Goal: Ask a question: Seek information or help from site administrators or community

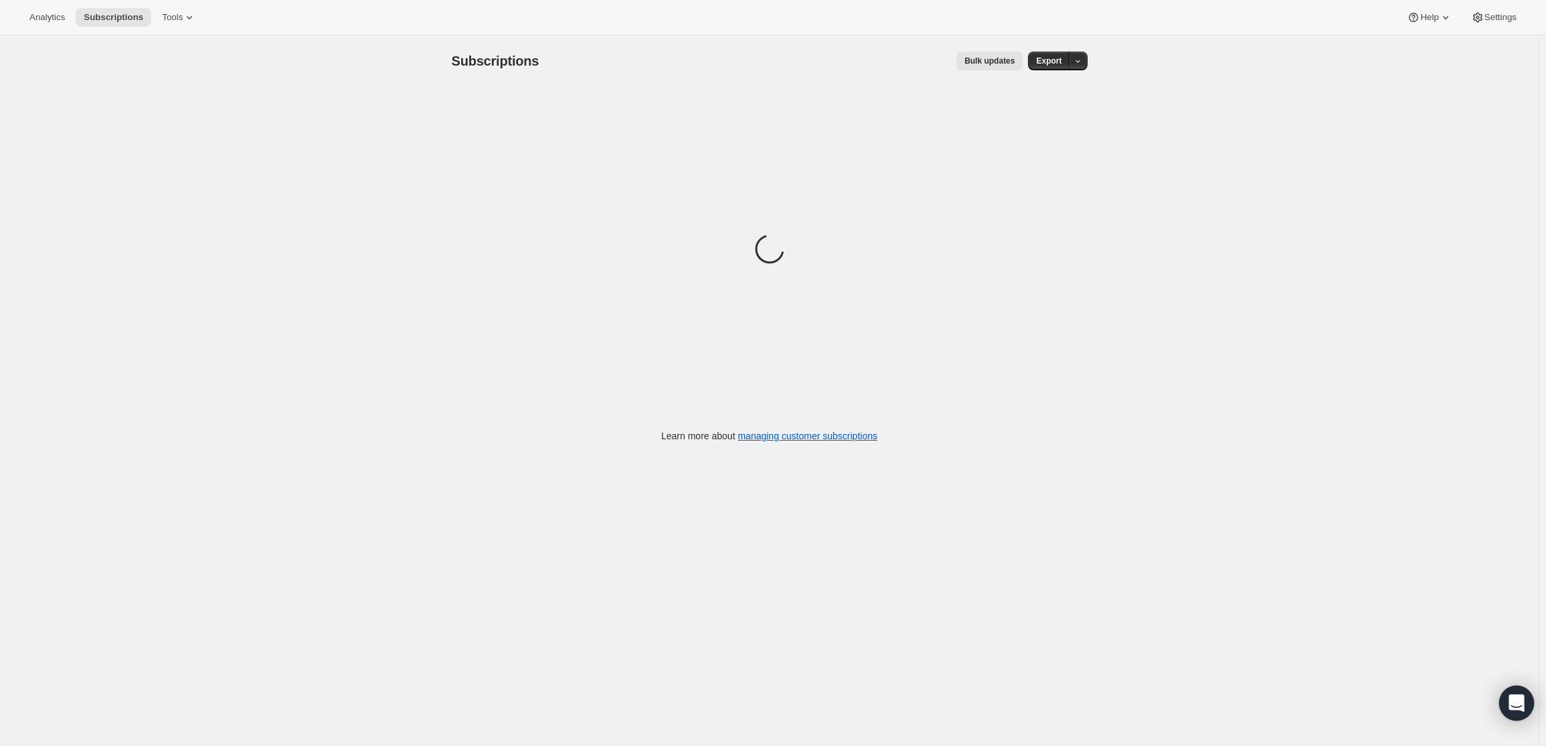
click at [1515, 711] on div "Open Intercom Messenger" at bounding box center [1516, 702] width 35 height 35
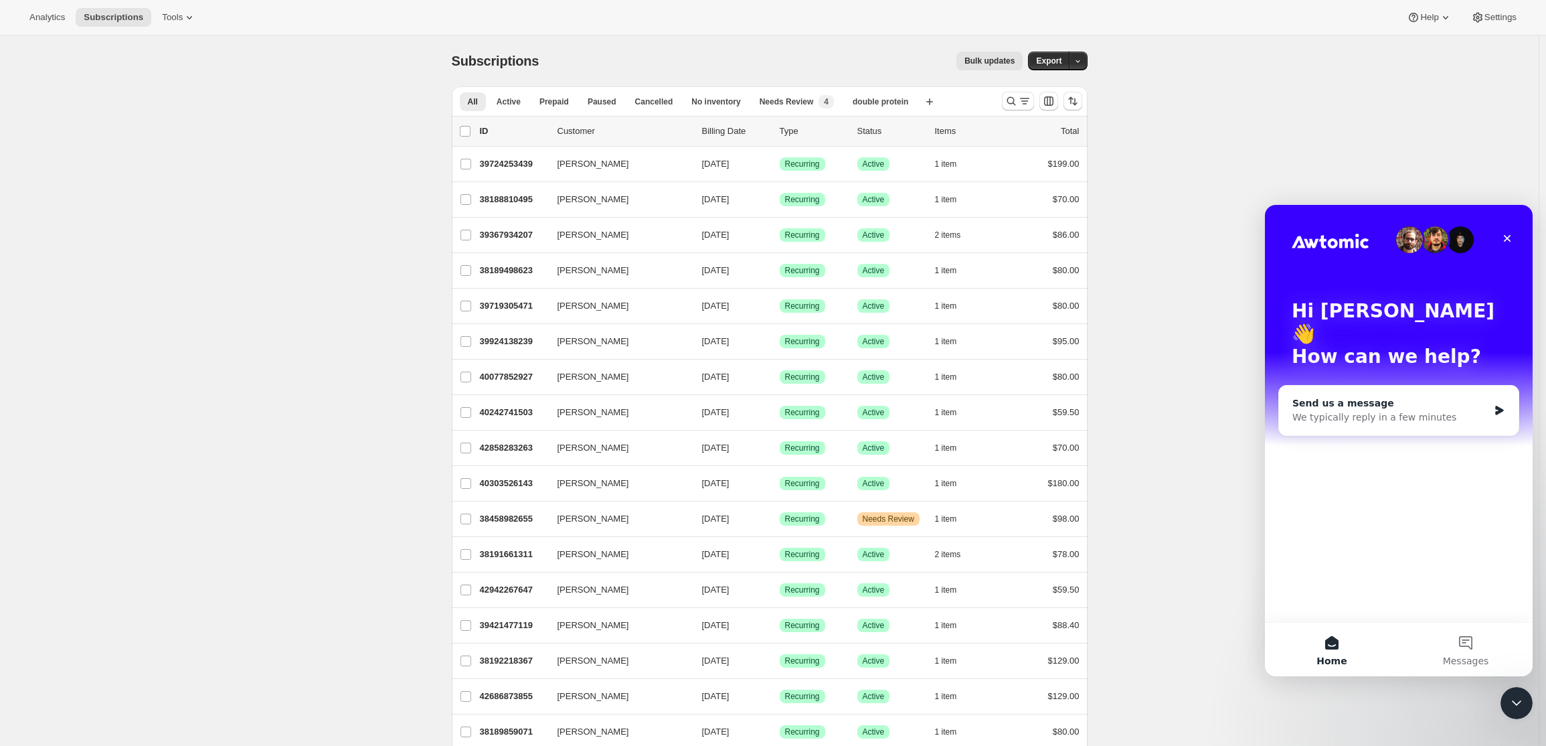
click at [1389, 406] on div "Send us a message We typically reply in a few minutes" at bounding box center [1399, 411] width 240 height 50
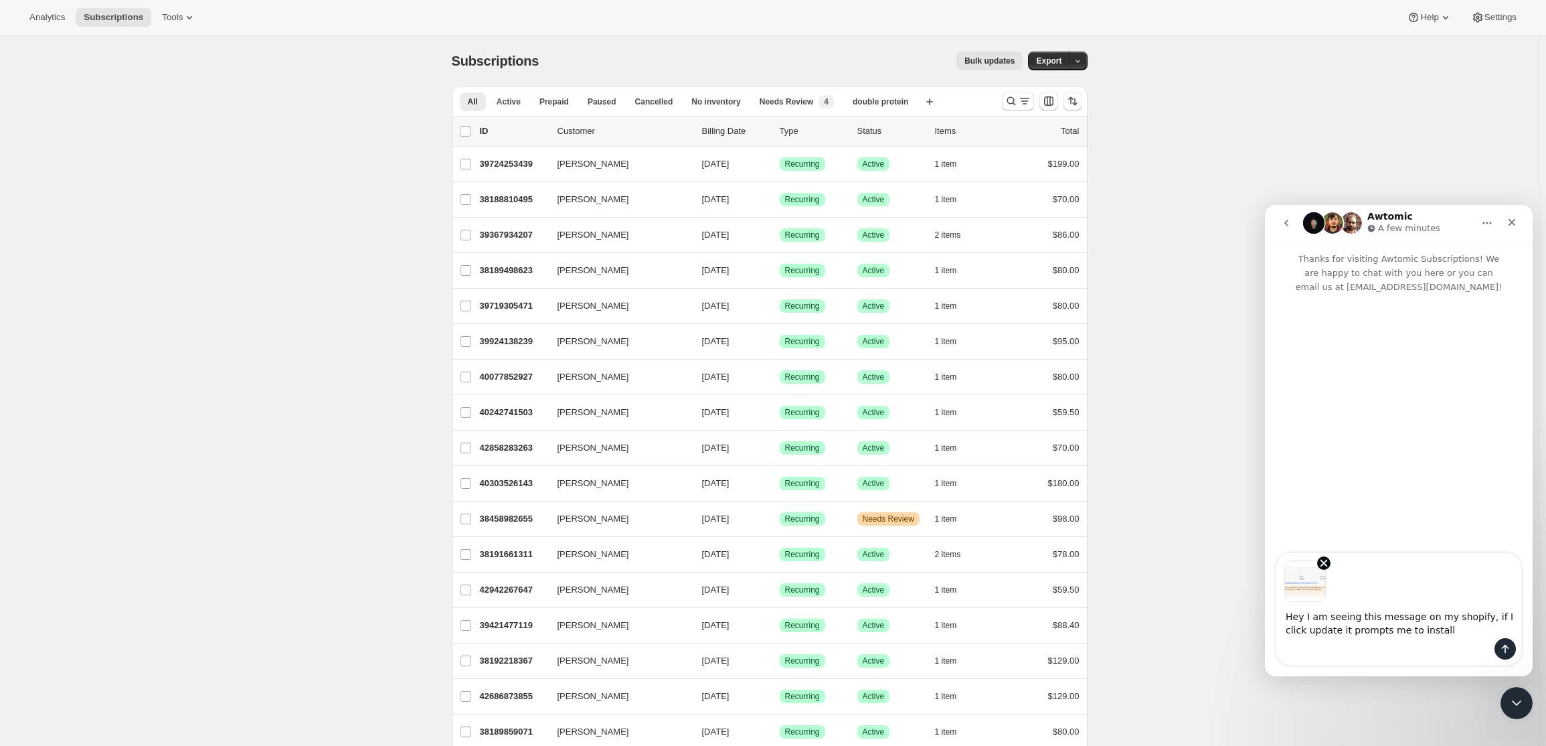
type textarea "Hey I am seeing this message on my shopify, if I click update it prompts me to …"
click at [1327, 564] on icon "Remove image 1" at bounding box center [1324, 563] width 12 height 12
click at [1420, 629] on textarea "Hey I am seeing this message on my shopify, if I click update it prompts me to …" at bounding box center [1399, 620] width 245 height 36
click at [1288, 580] on img "Image previews" at bounding box center [1306, 581] width 42 height 42
click at [1296, 582] on img "Image previews" at bounding box center [1306, 581] width 42 height 42
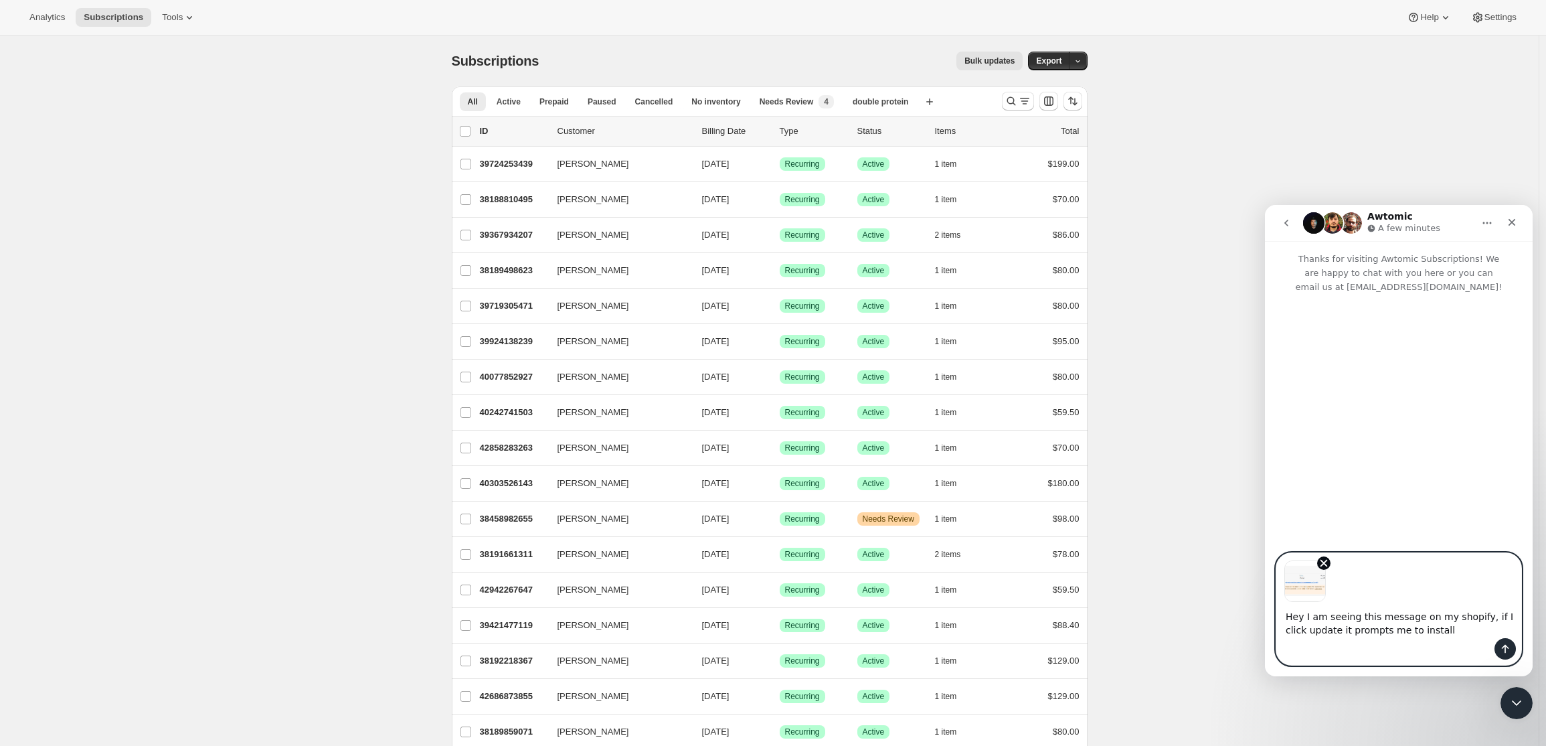
click at [1296, 582] on img "Image previews" at bounding box center [1306, 581] width 42 height 42
click at [1426, 623] on textarea "Hey I am seeing this message on my shopify, if I click update it prompts me to …" at bounding box center [1399, 620] width 245 height 36
click at [1426, 633] on textarea "Hey I am seeing this message on my shopify, if I click update it prompts me to …" at bounding box center [1399, 620] width 245 height 36
type textarea "Hey I am seeing this message on my shopify, if I click update it prompts me to …"
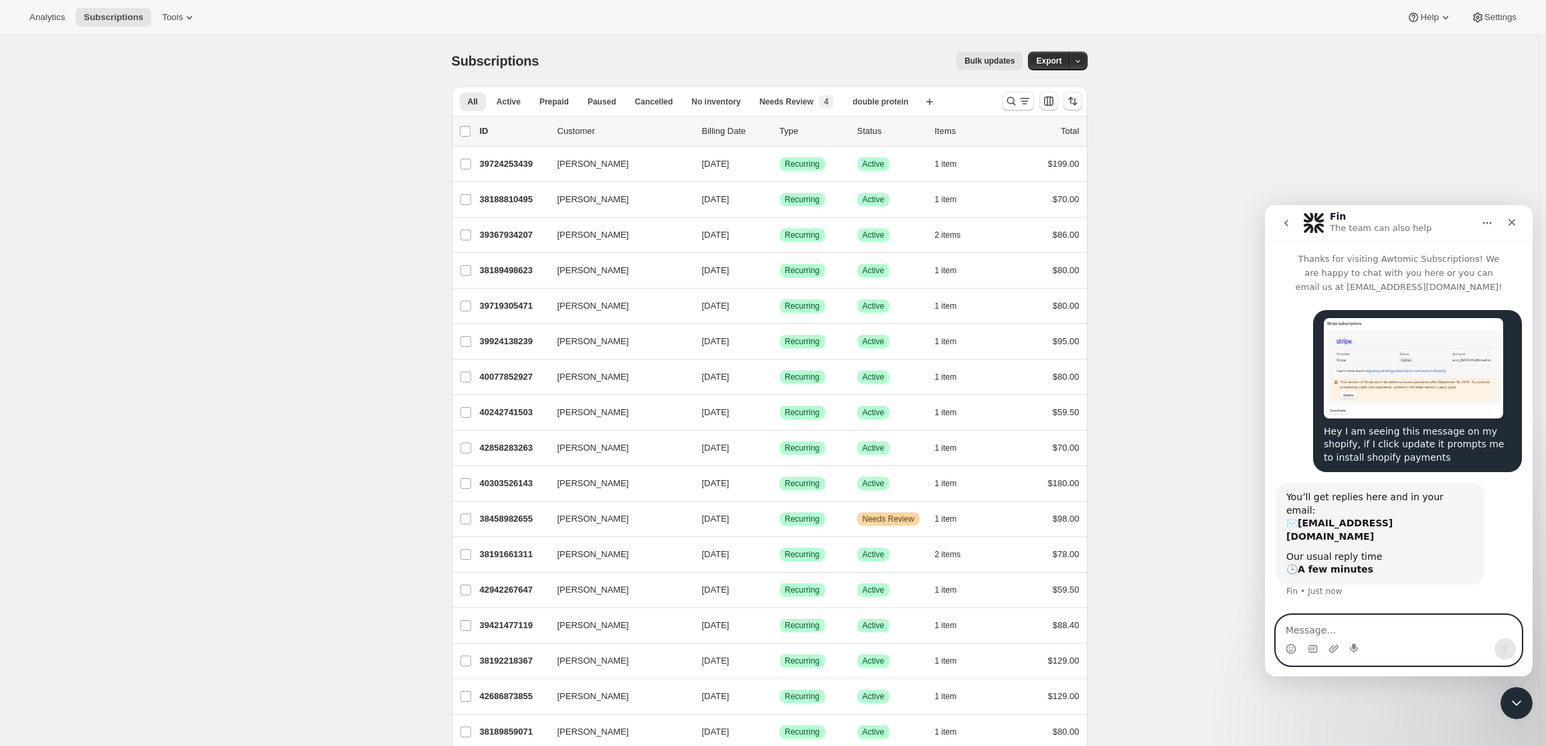
click at [1377, 625] on textarea "Message…" at bounding box center [1399, 626] width 245 height 23
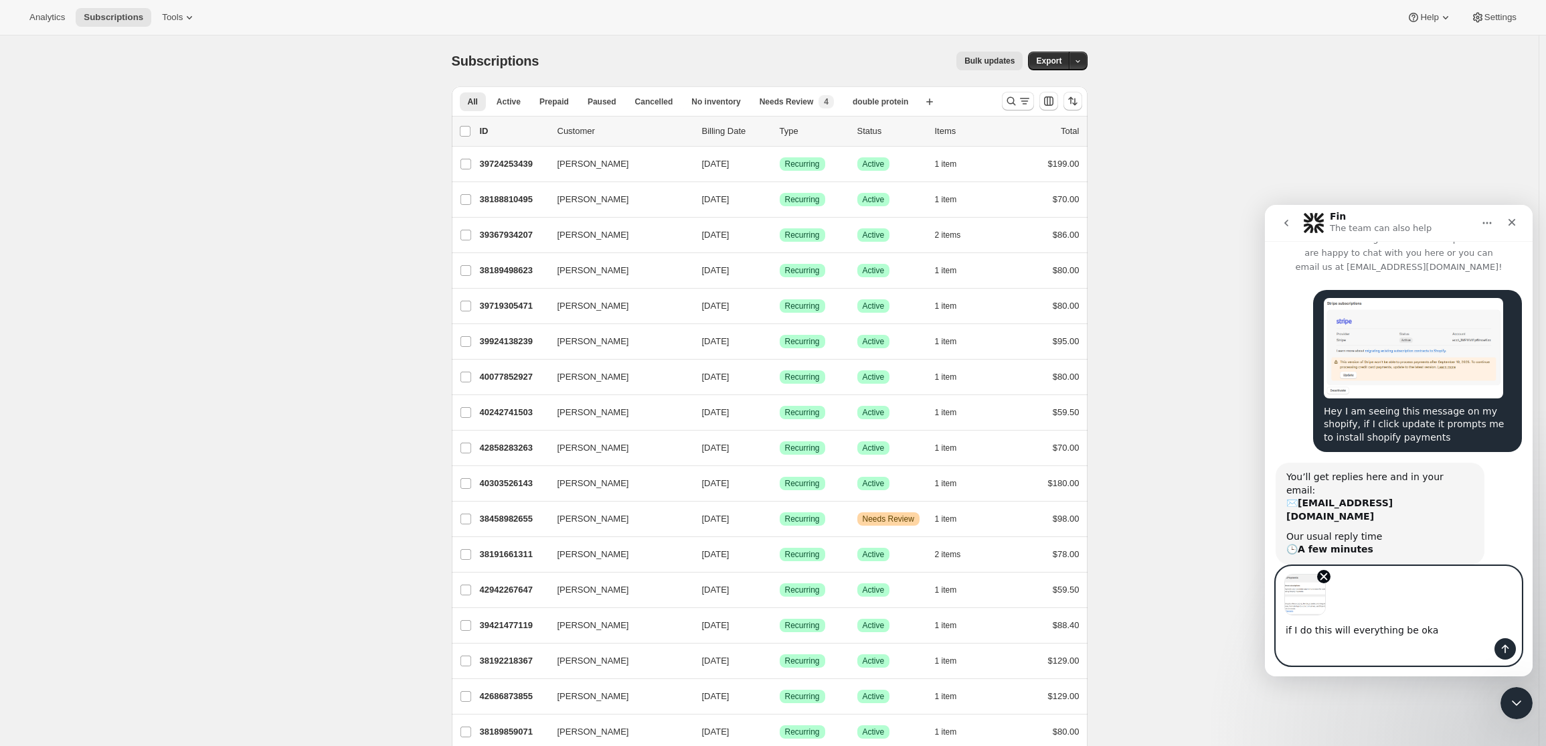
type textarea "if I do this will everything be okay"
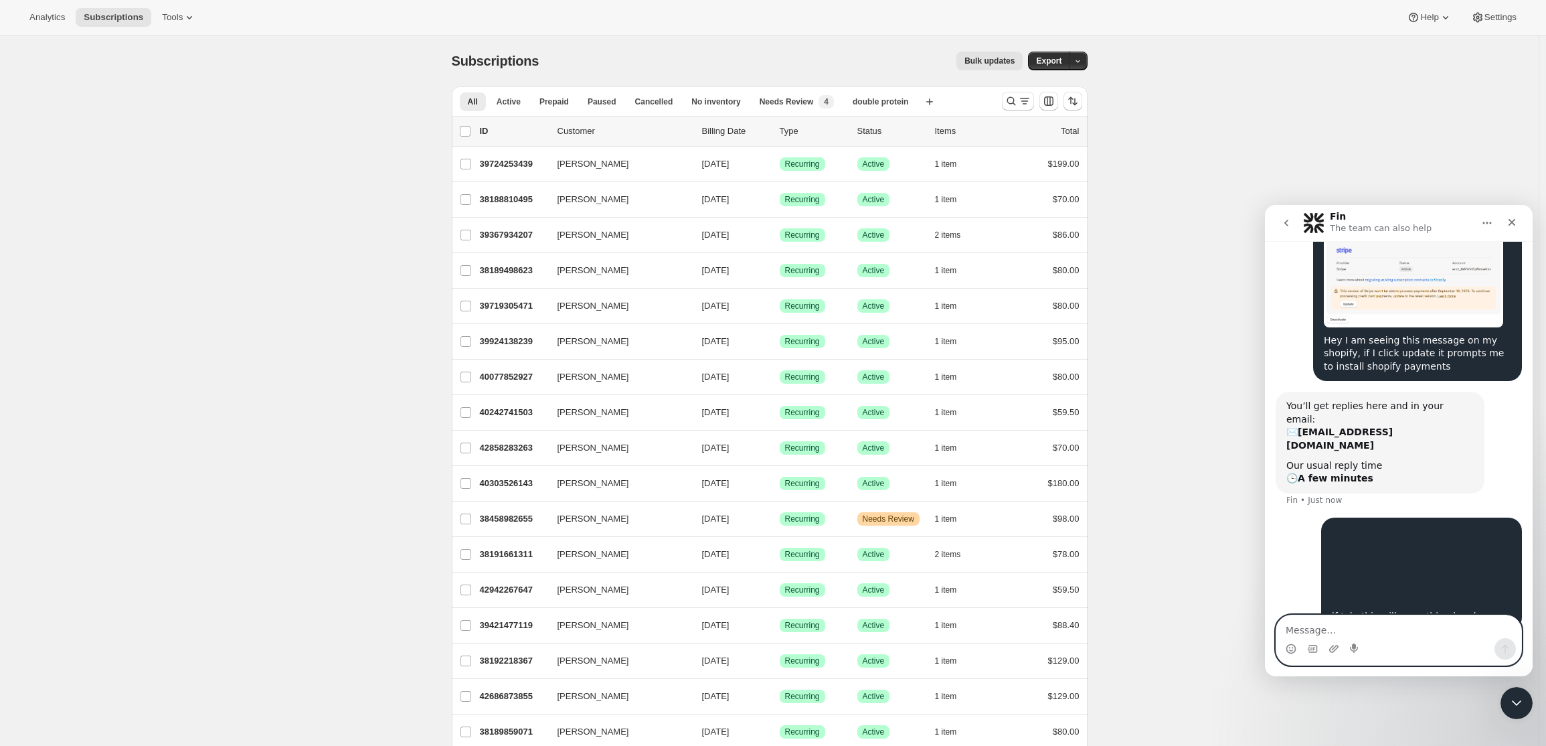
scroll to position [95, 0]
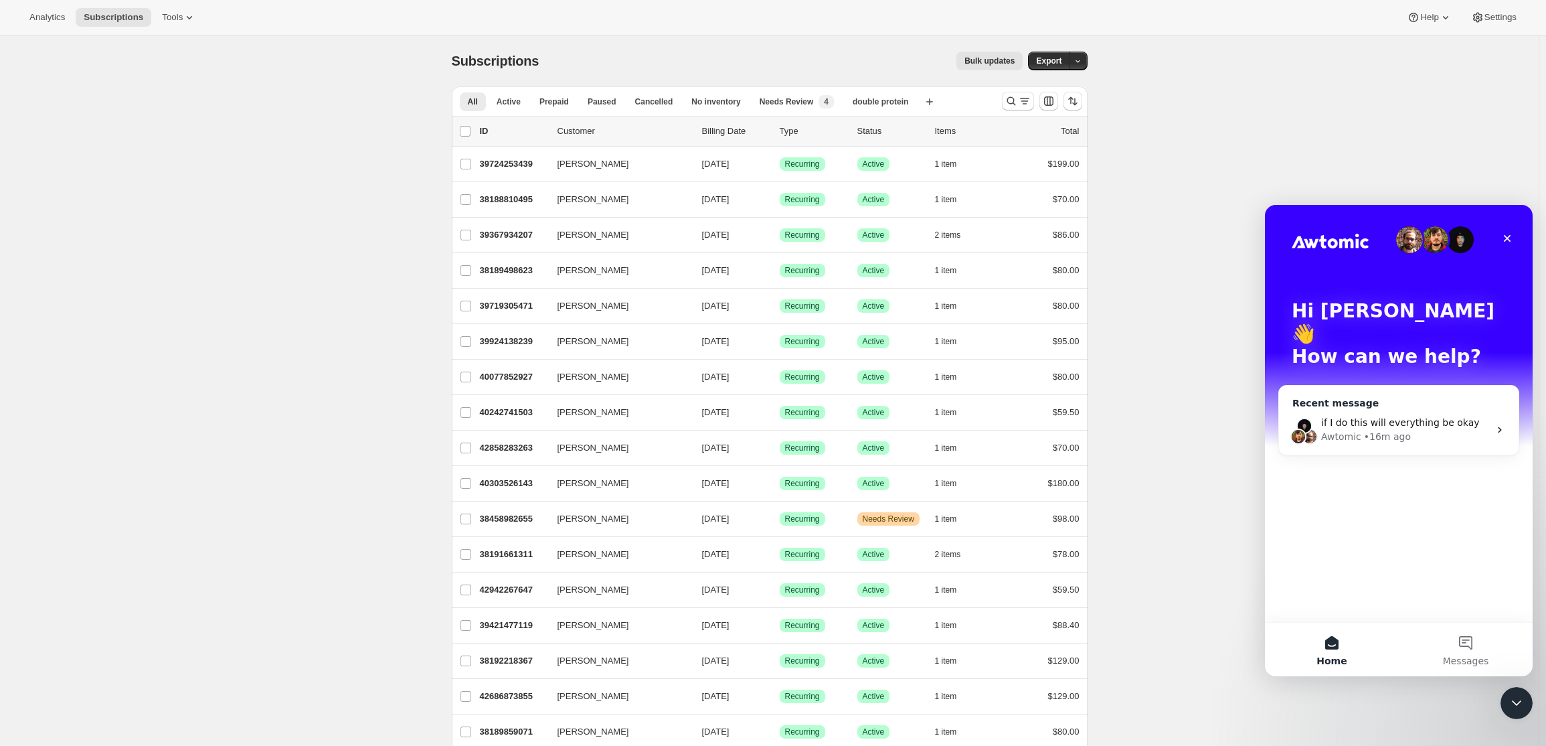
click at [1351, 417] on span "if I do this will everything be okay" at bounding box center [1400, 422] width 159 height 11
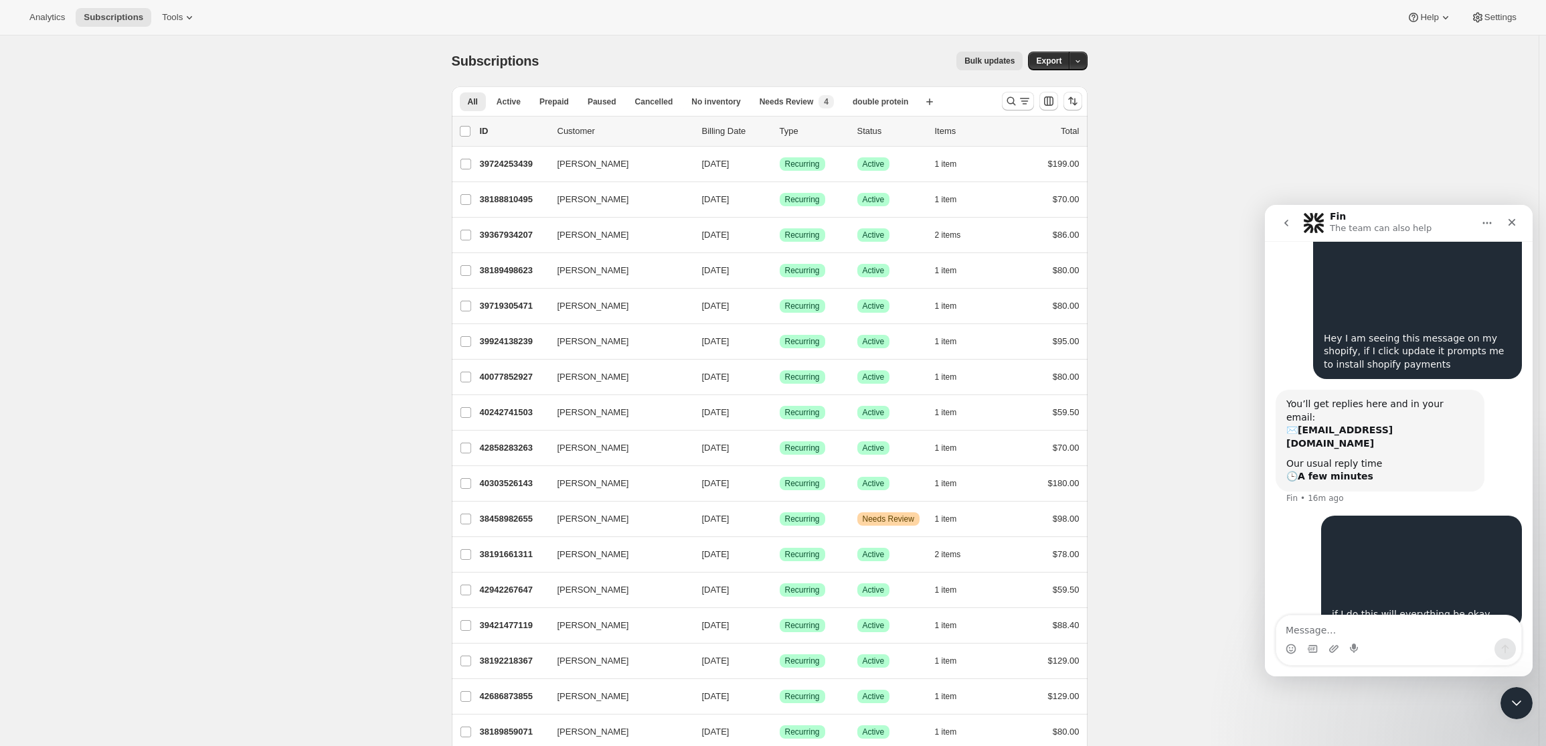
scroll to position [95, 0]
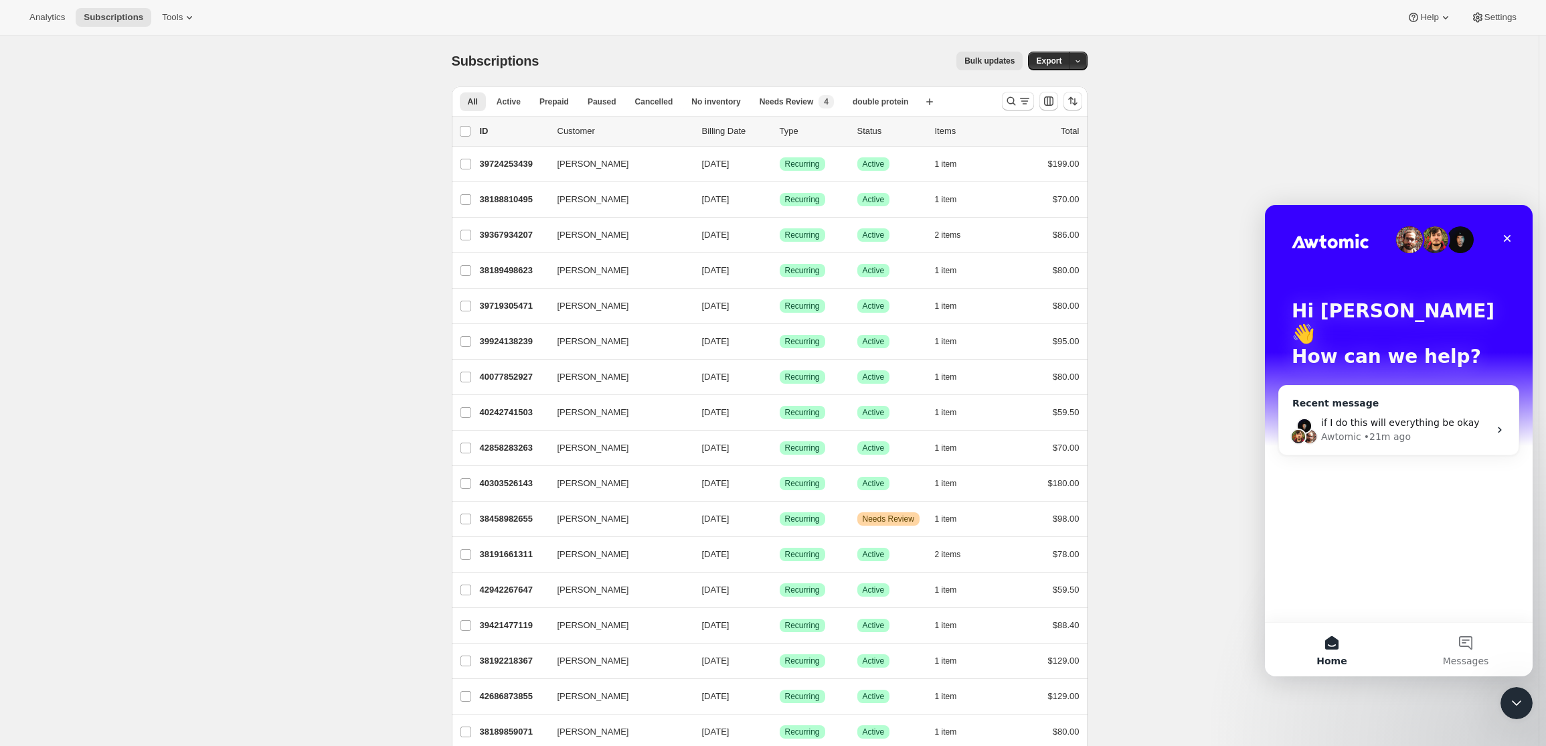
click at [1394, 417] on span "if I do this will everything be okay" at bounding box center [1400, 422] width 159 height 11
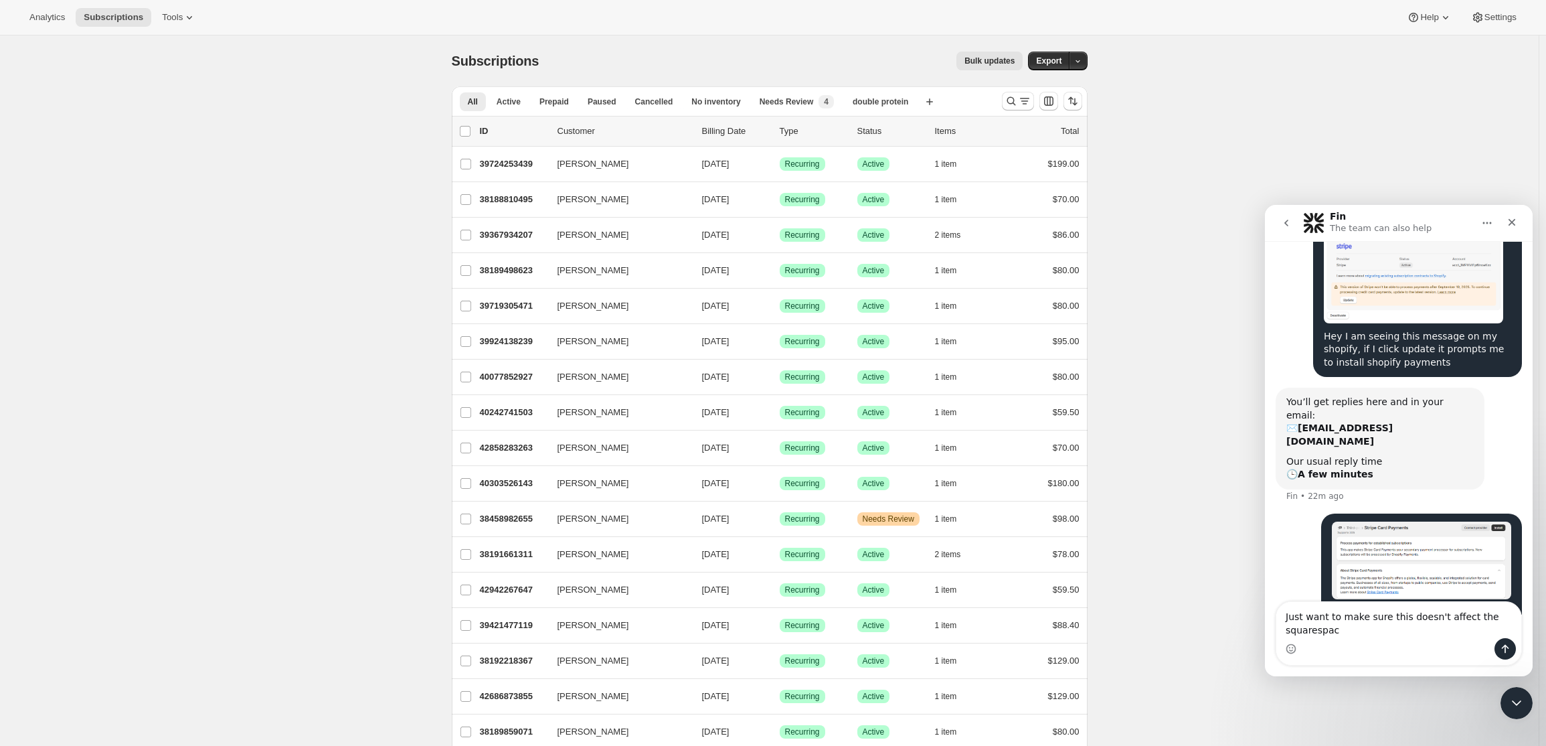
scroll to position [108, 0]
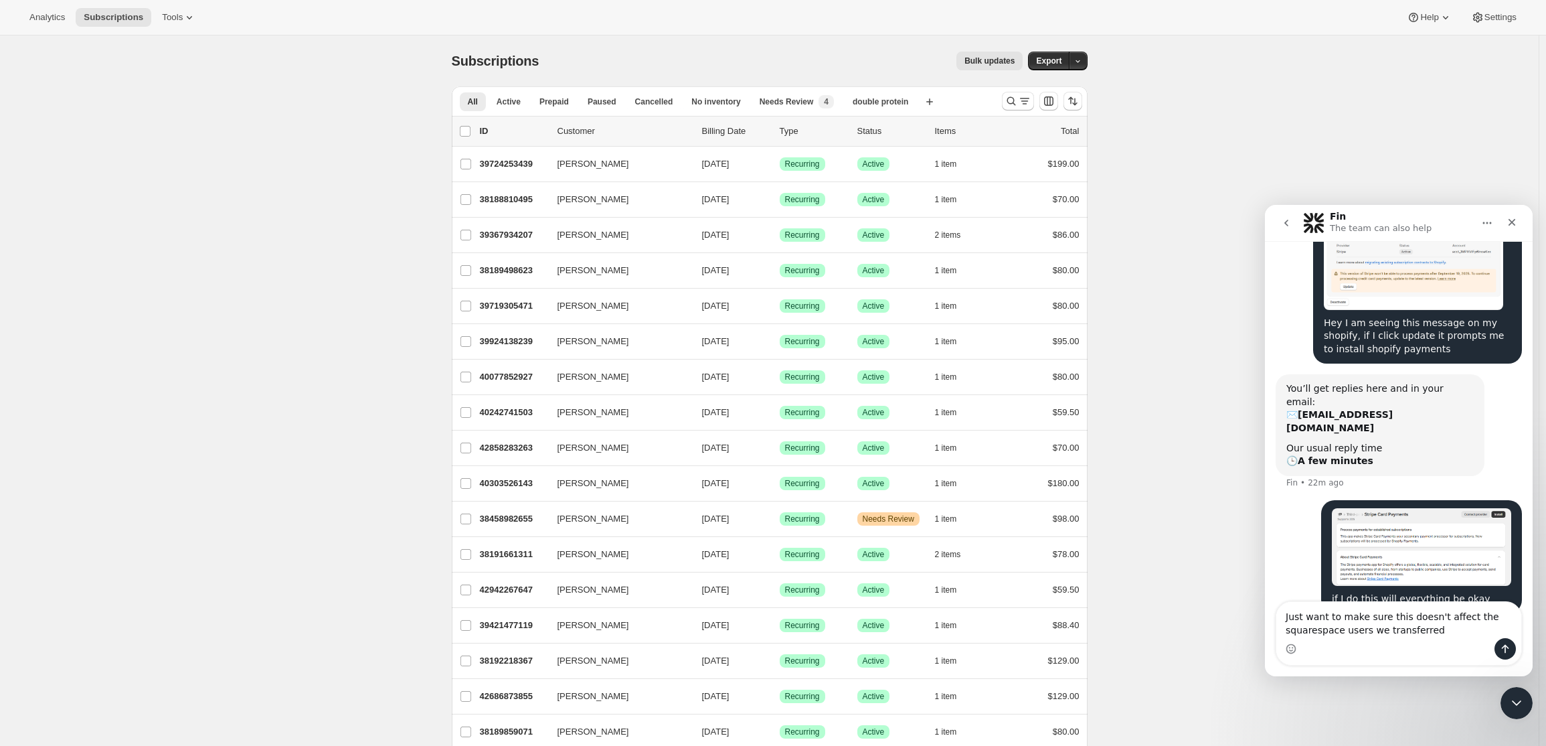
type textarea "Just want to make sure this doesn't affect the squarespace users we transferred"
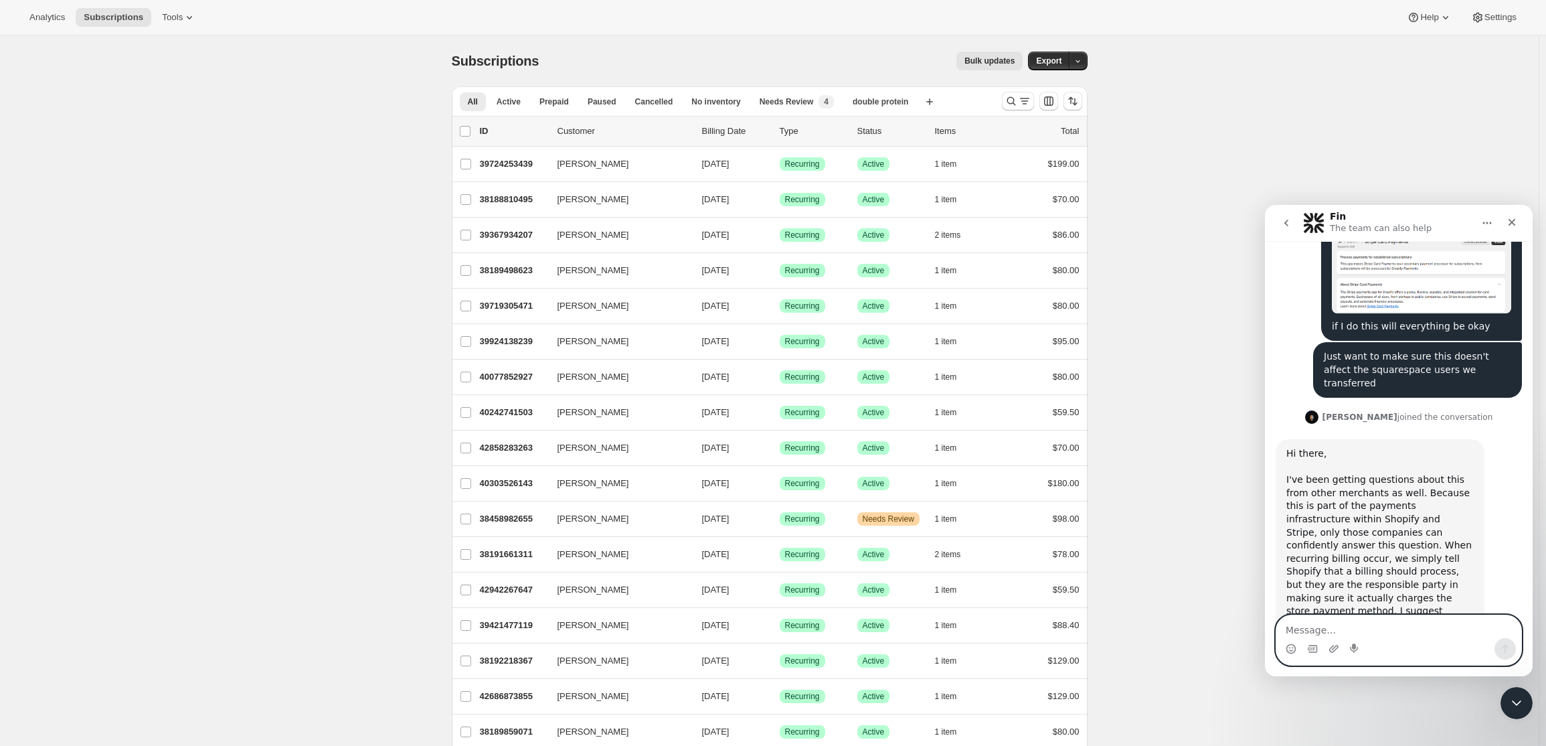
scroll to position [393, 0]
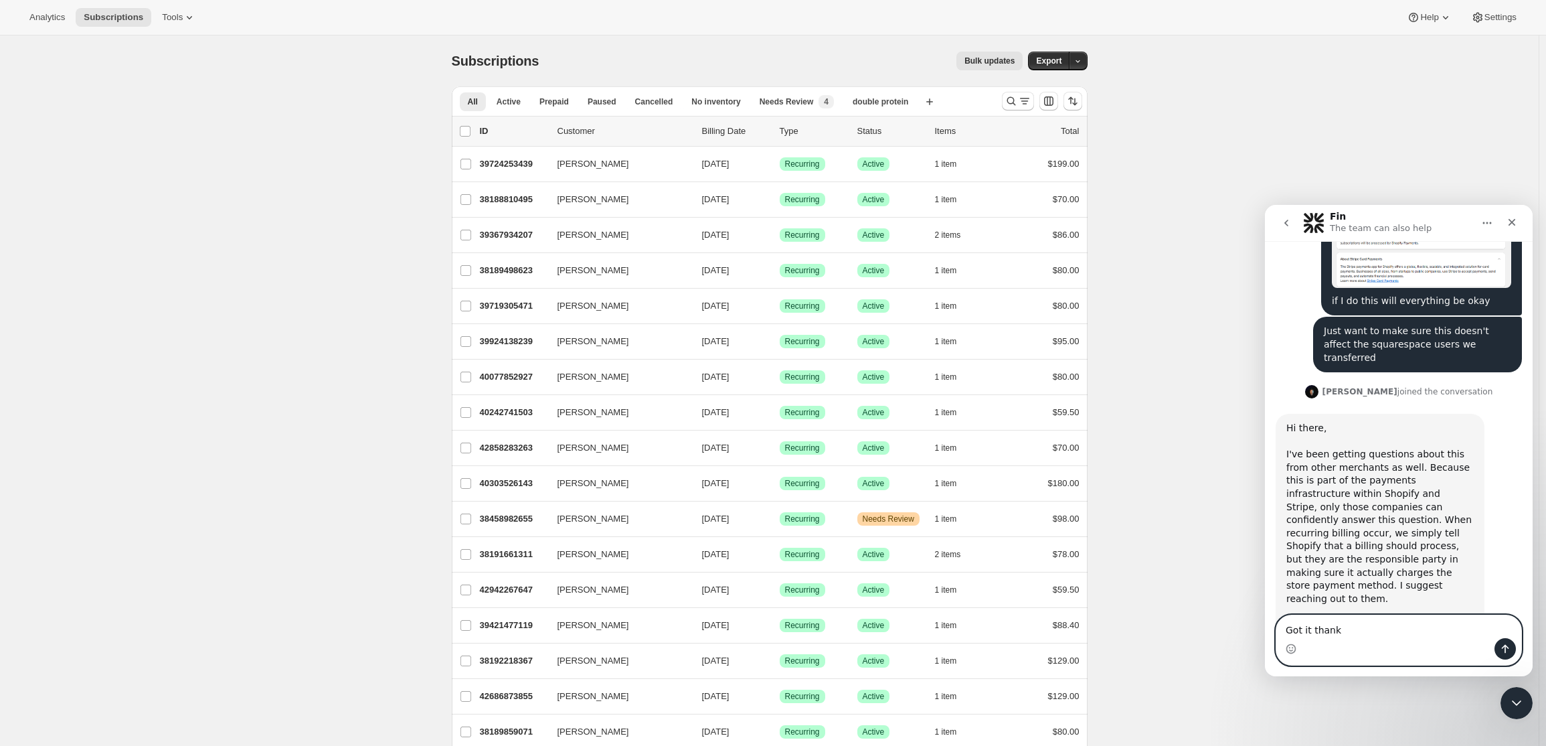
type textarea "Got it thanks"
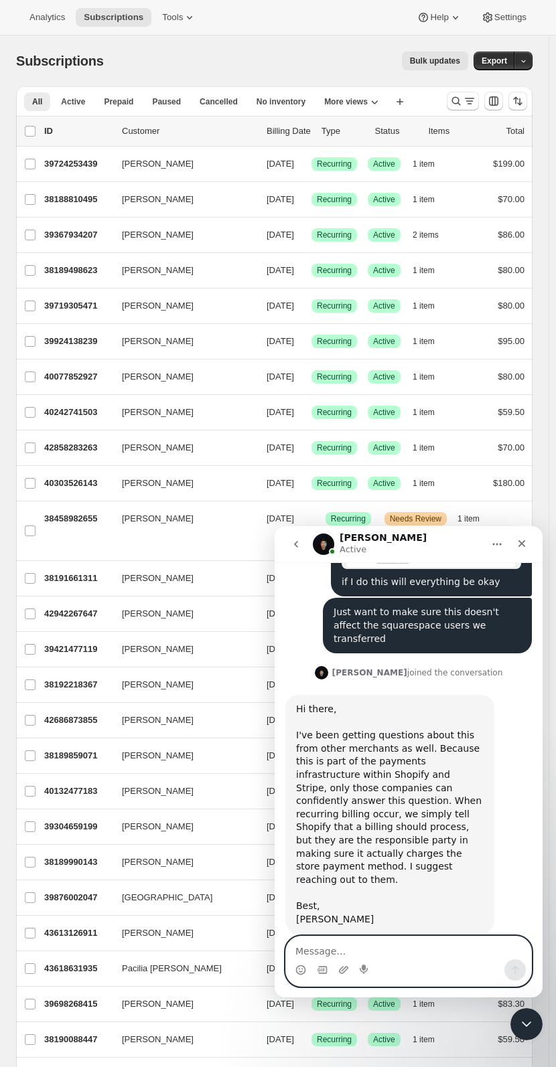
scroll to position [0, 0]
drag, startPoint x: 365, startPoint y: 946, endPoint x: 388, endPoint y: 907, distance: 45.0
click at [366, 745] on textarea "Message…" at bounding box center [408, 947] width 245 height 23
type textarea "Has anyone reached out and sent you back a response?"
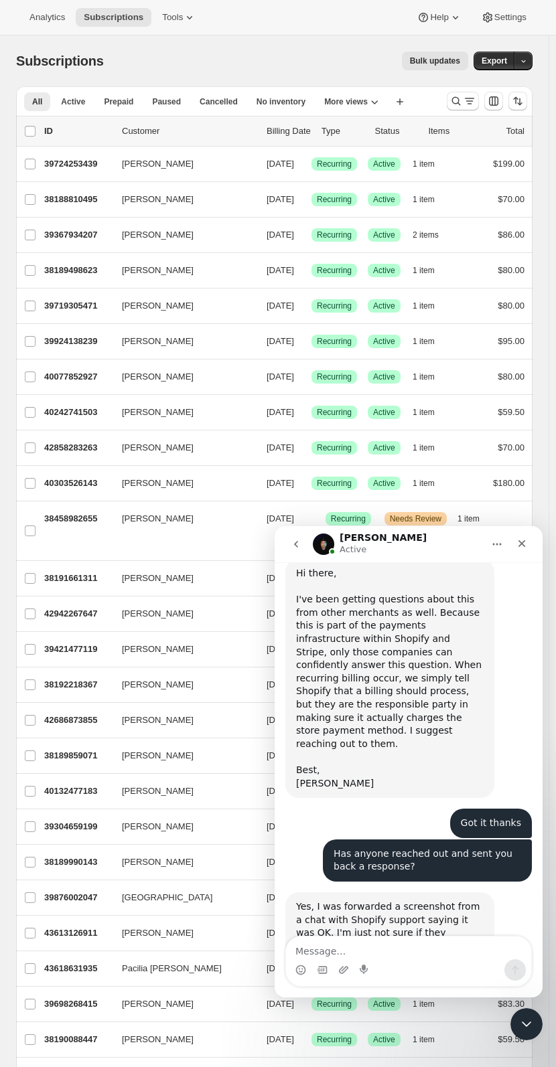
scroll to position [621, 0]
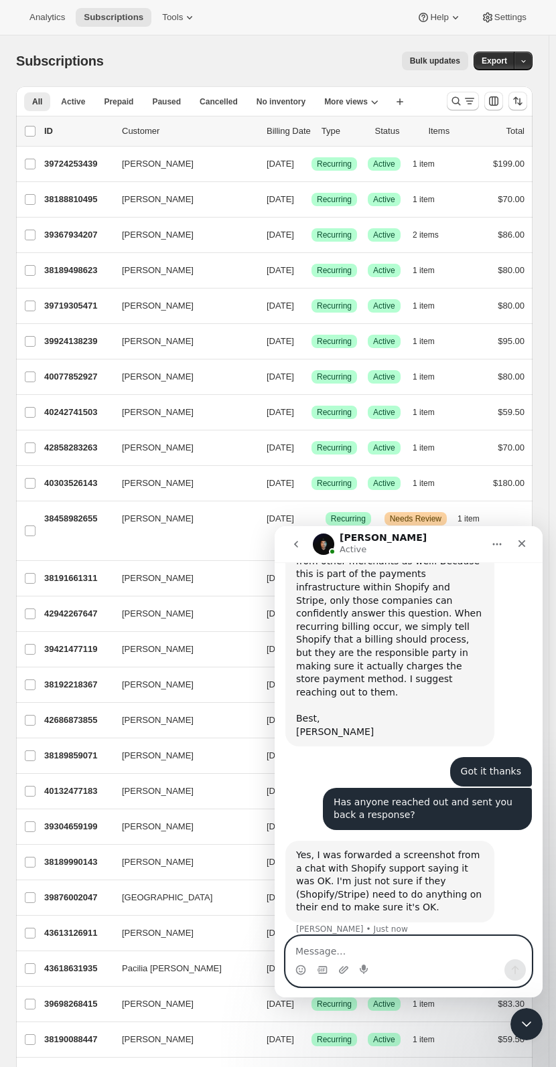
click at [394, 745] on textarea "Message…" at bounding box center [408, 947] width 245 height 23
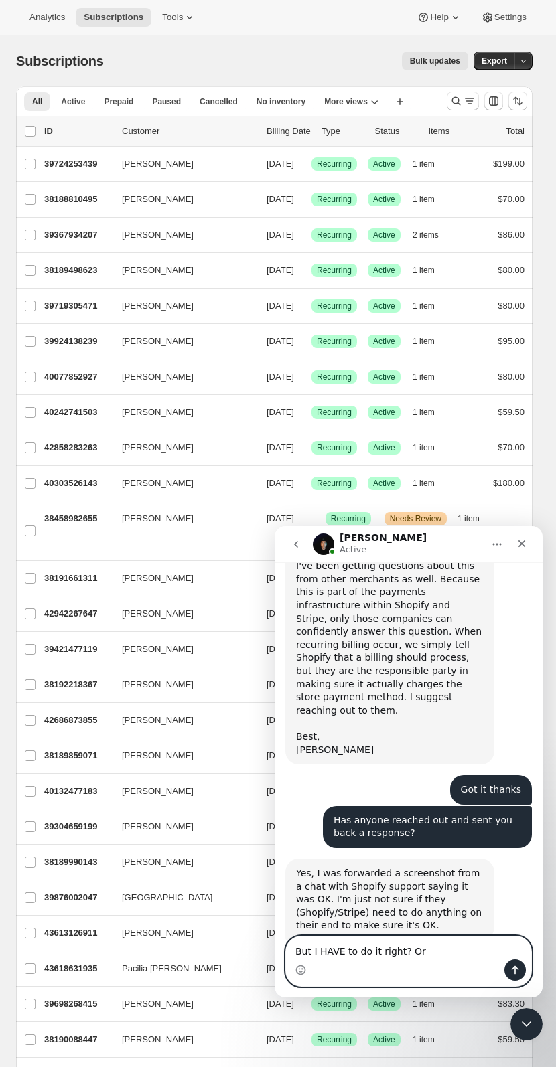
scroll to position [600, 0]
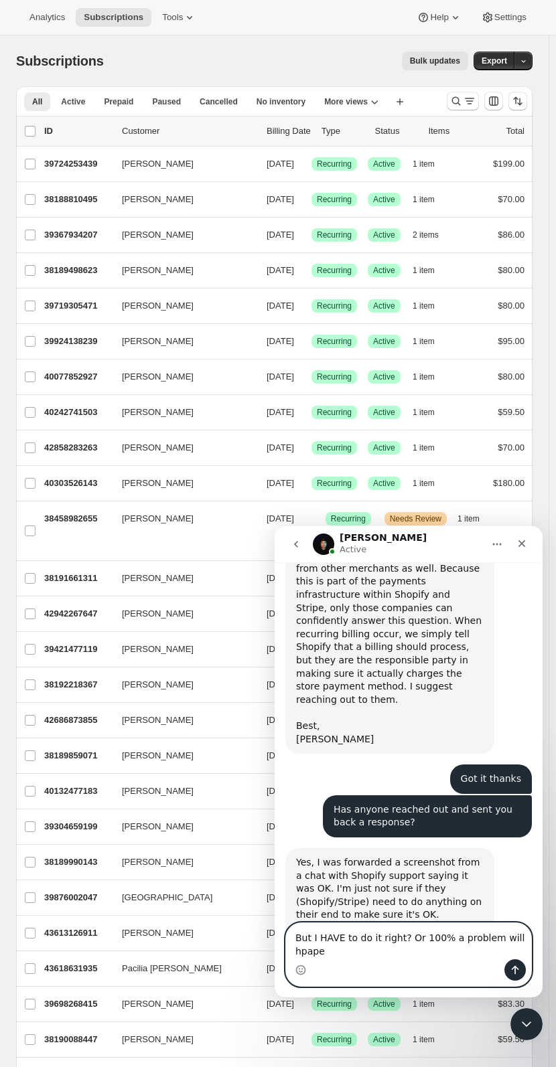
type textarea "But I HAVE to do it right? Or 100% a problem will hpapen"
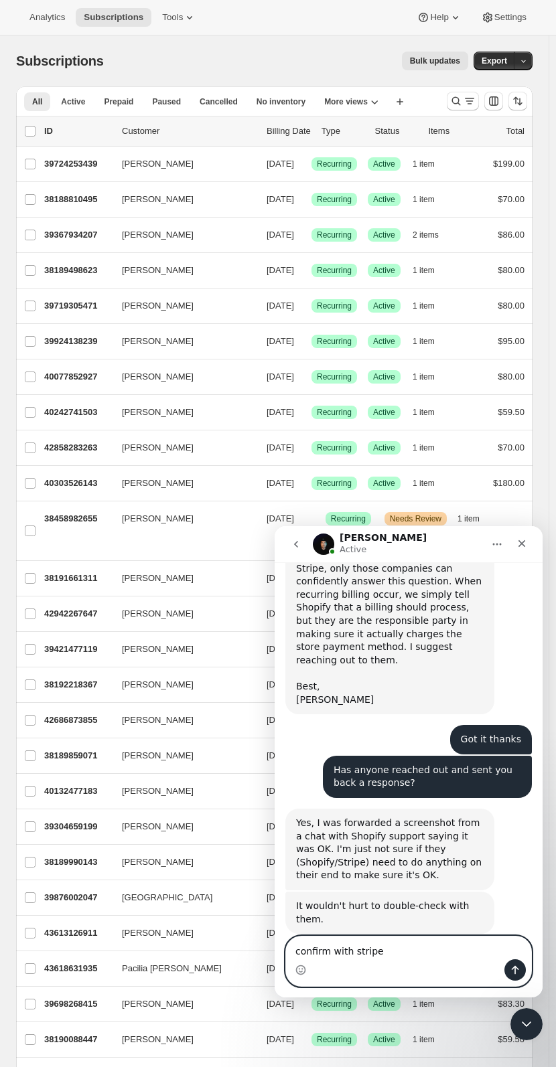
type textarea "confirm with stripe?"
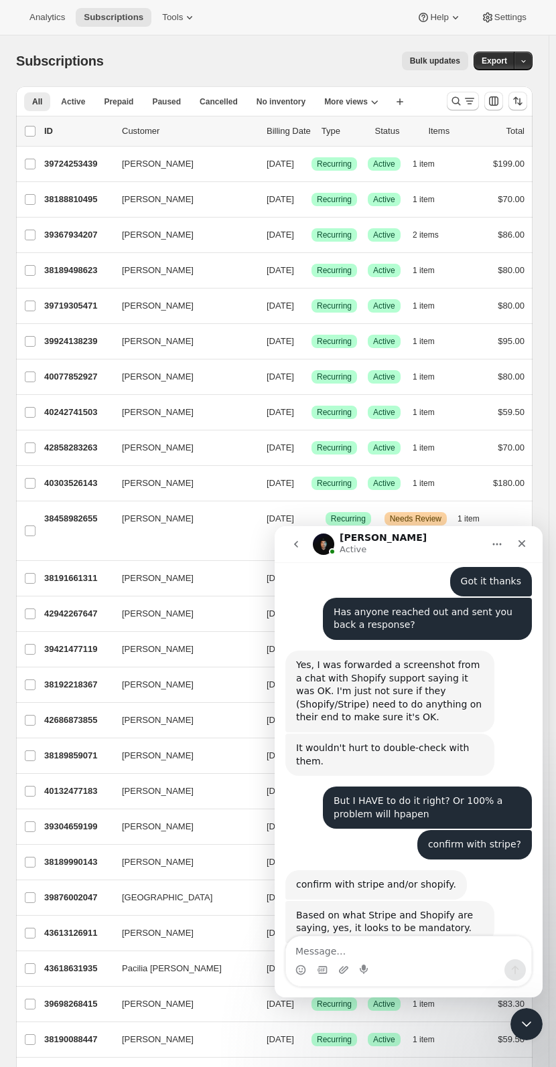
scroll to position [810, 0]
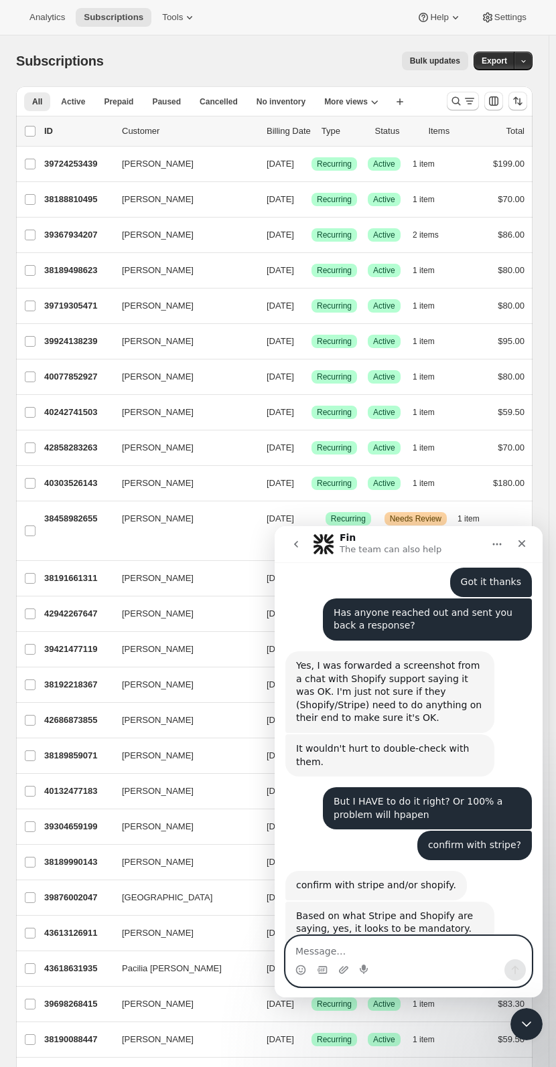
click at [325, 745] on textarea "Message…" at bounding box center [408, 947] width 245 height 23
type textarea "ah the dreaded bouncing from support to support haha"
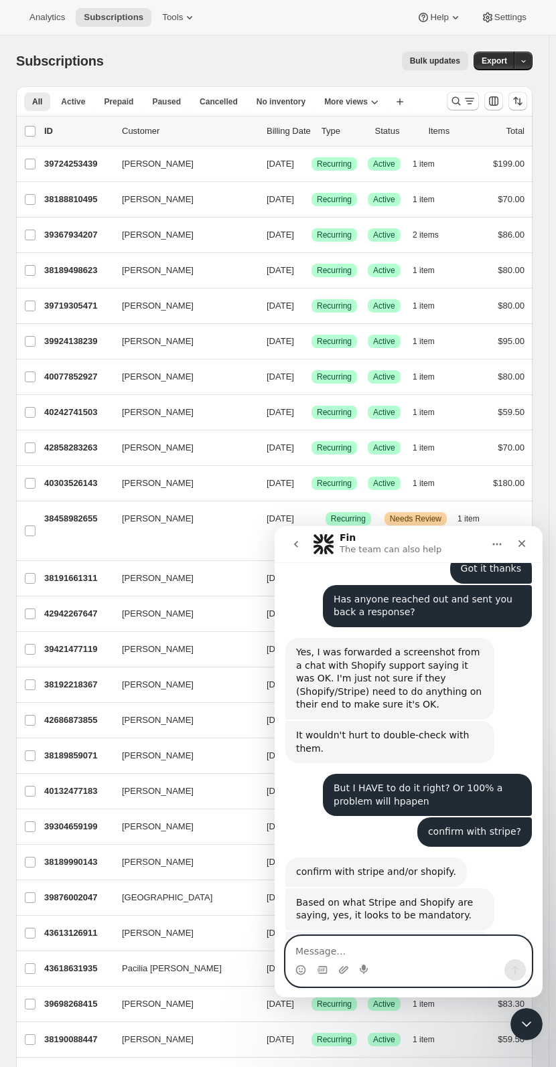
scroll to position [864, 0]
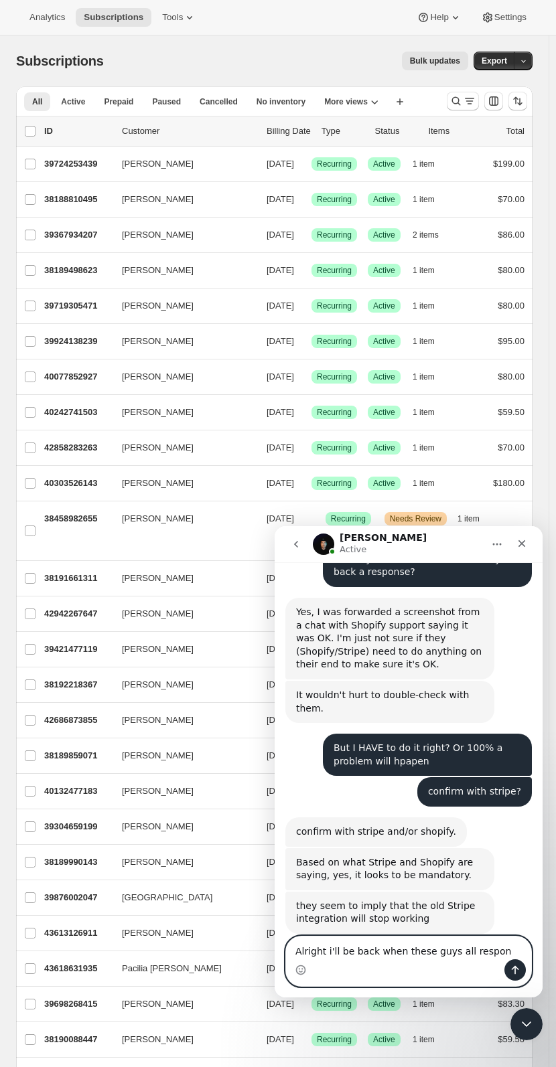
type textarea "Alright i'll be back when these guys all respond"
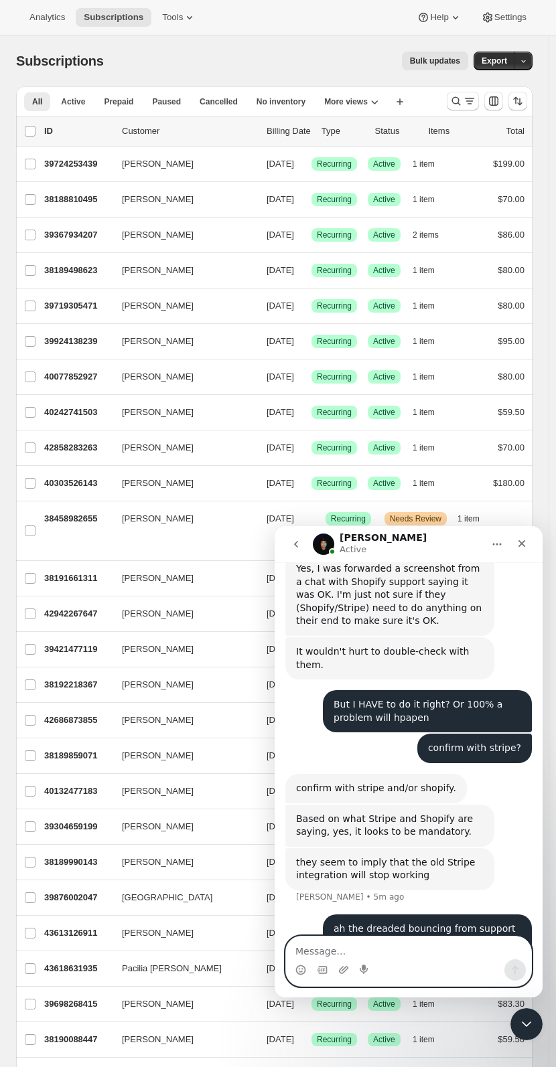
click at [426, 745] on textarea "Message…" at bounding box center [408, 947] width 245 height 23
type textarea "ty for the update!"
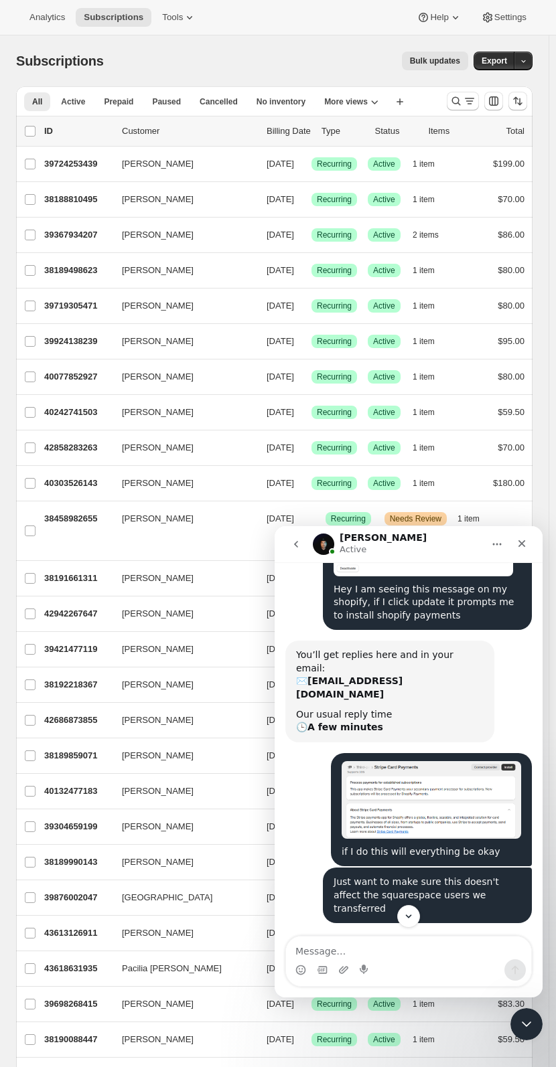
scroll to position [0, 0]
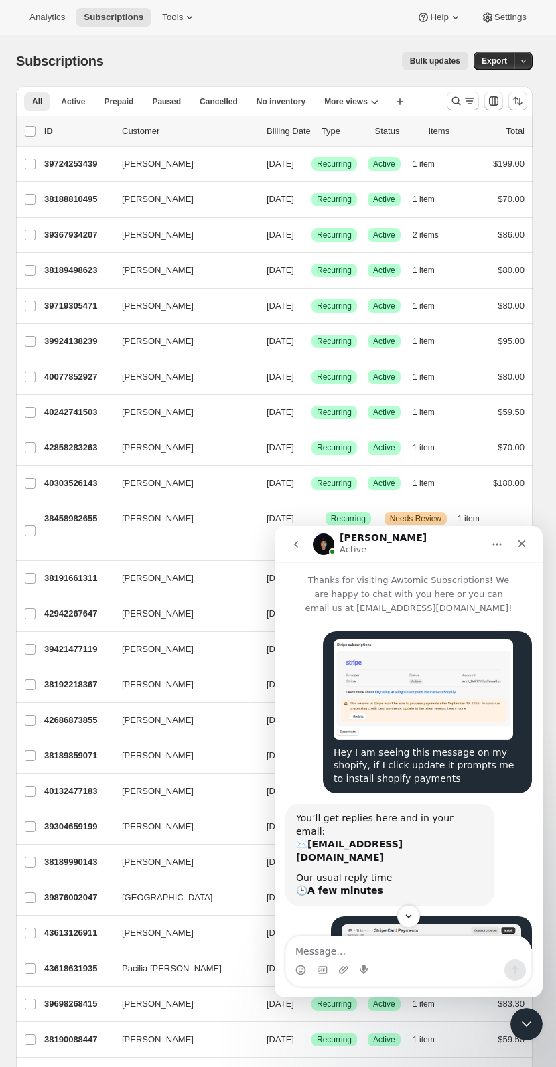
click at [394, 718] on img "Hovsep says…" at bounding box center [422, 689] width 179 height 100
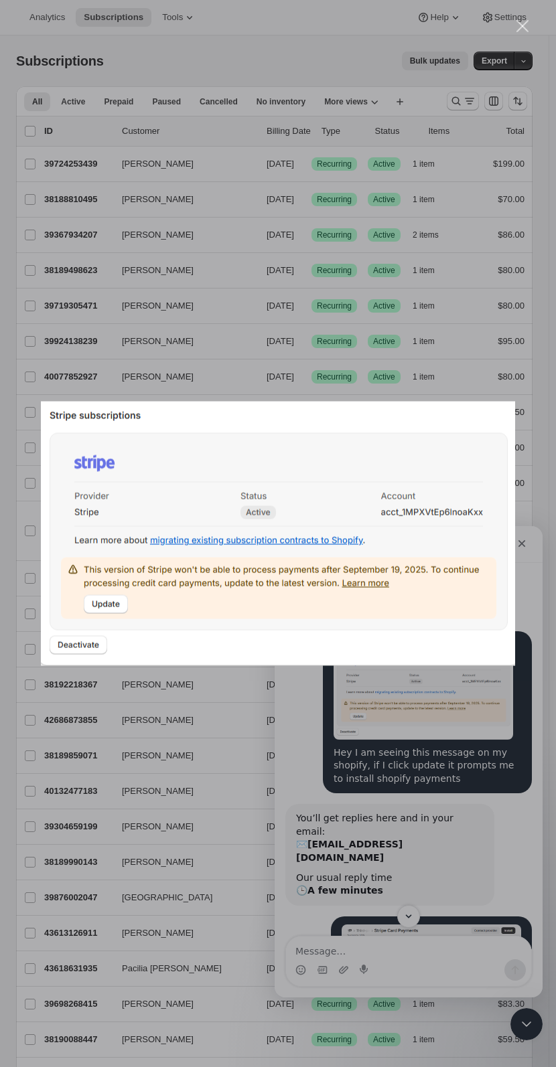
click at [322, 745] on div "Intercom messenger" at bounding box center [278, 533] width 556 height 1067
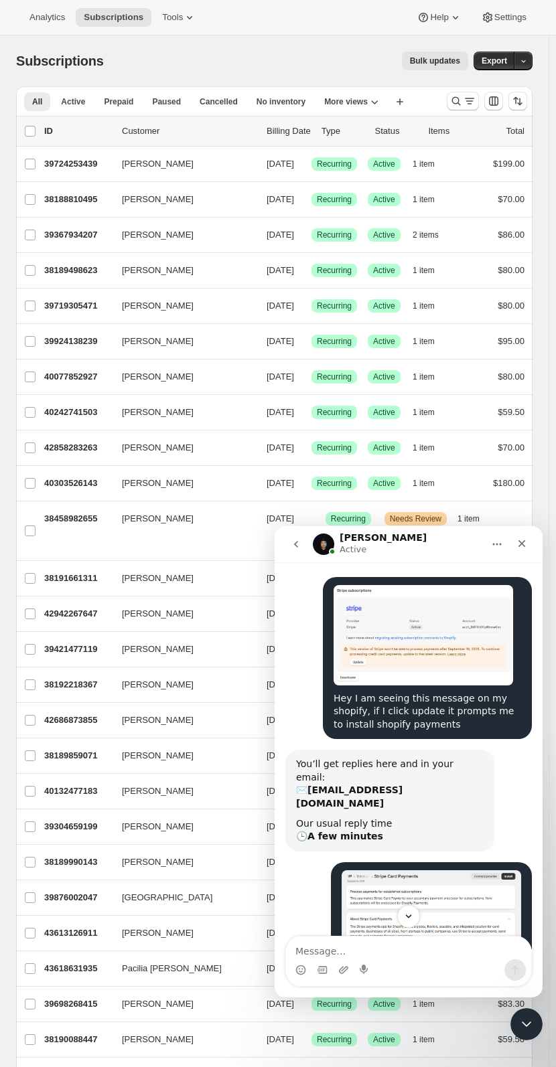
scroll to position [201, 0]
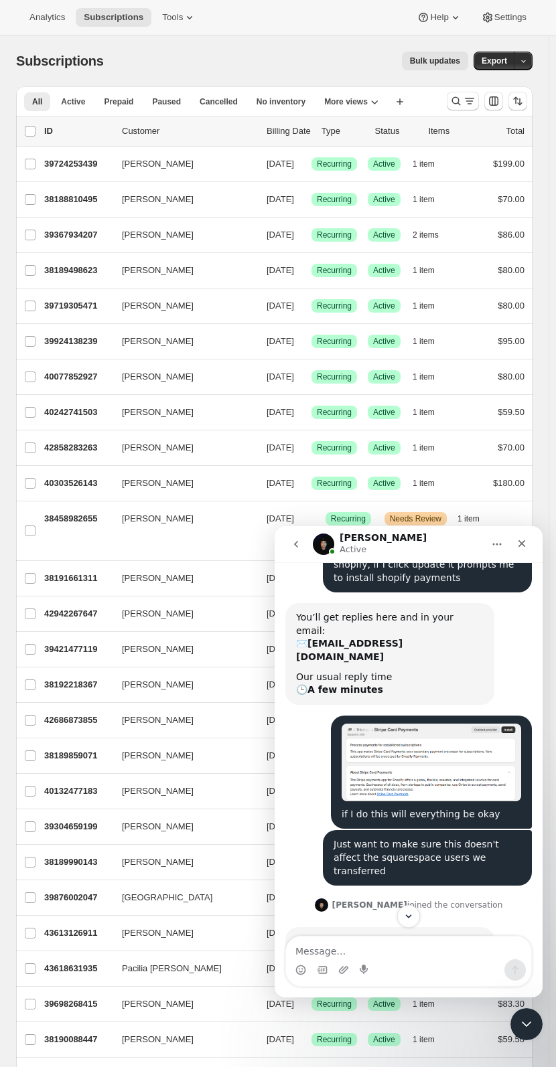
click at [380, 745] on div "if I do this will everything be okay" at bounding box center [430, 772] width 179 height 97
click at [387, 745] on img "Hovsep says…" at bounding box center [430, 763] width 179 height 78
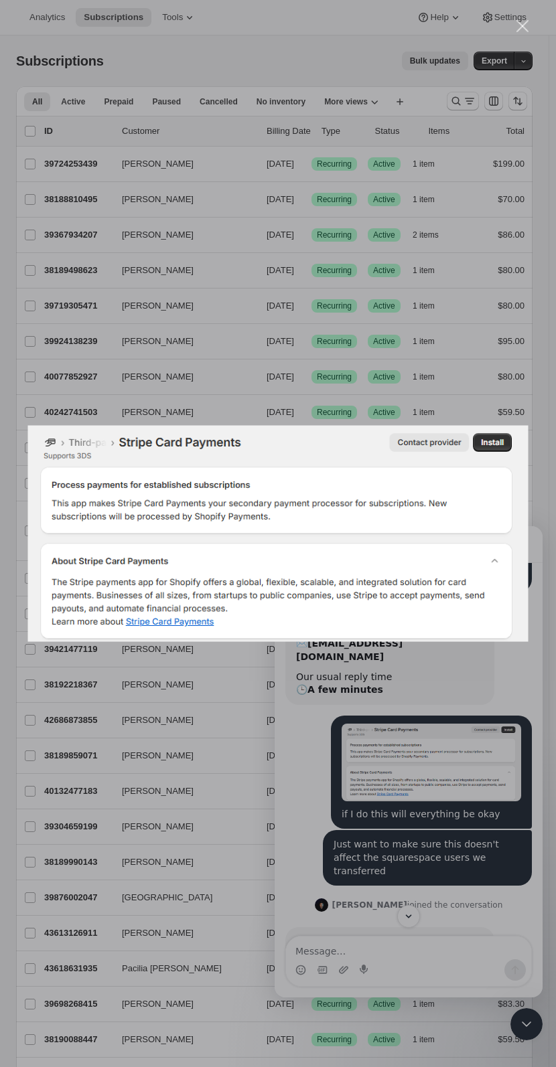
click at [300, 675] on div "Intercom messenger" at bounding box center [278, 533] width 556 height 1067
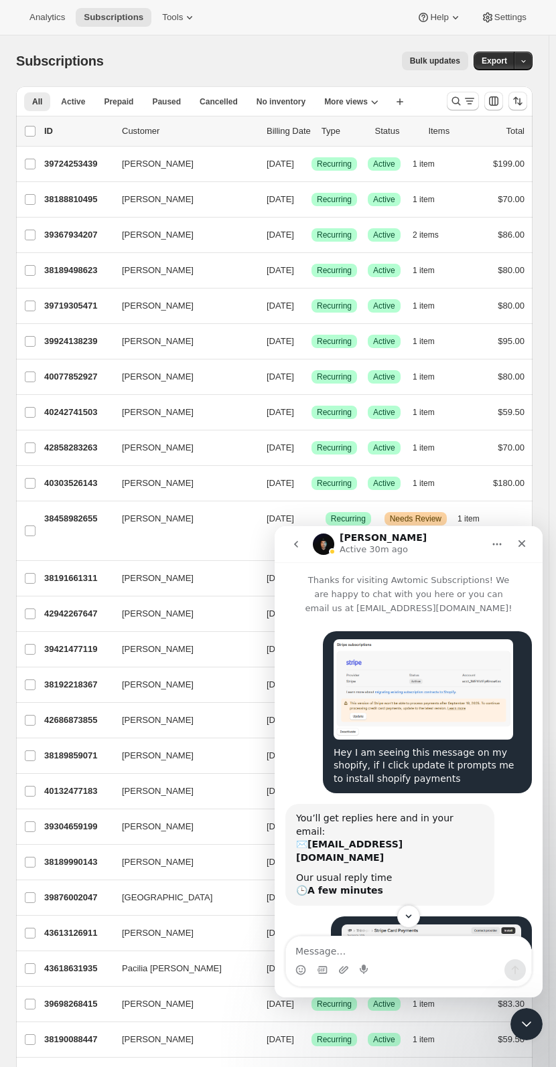
click at [396, 678] on img "Hovsep says…" at bounding box center [422, 689] width 179 height 100
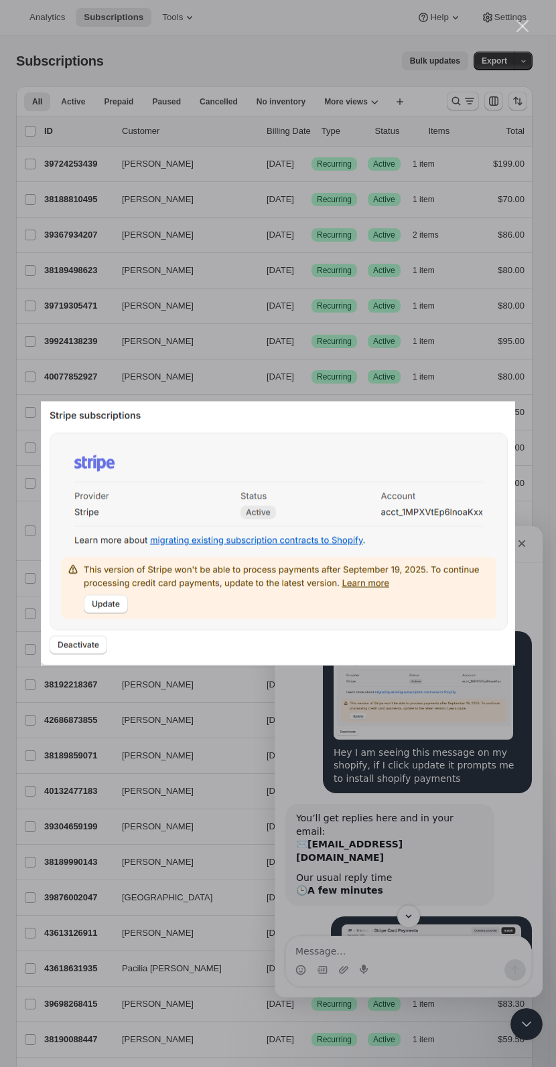
click at [126, 728] on div "Intercom messenger" at bounding box center [278, 533] width 556 height 1067
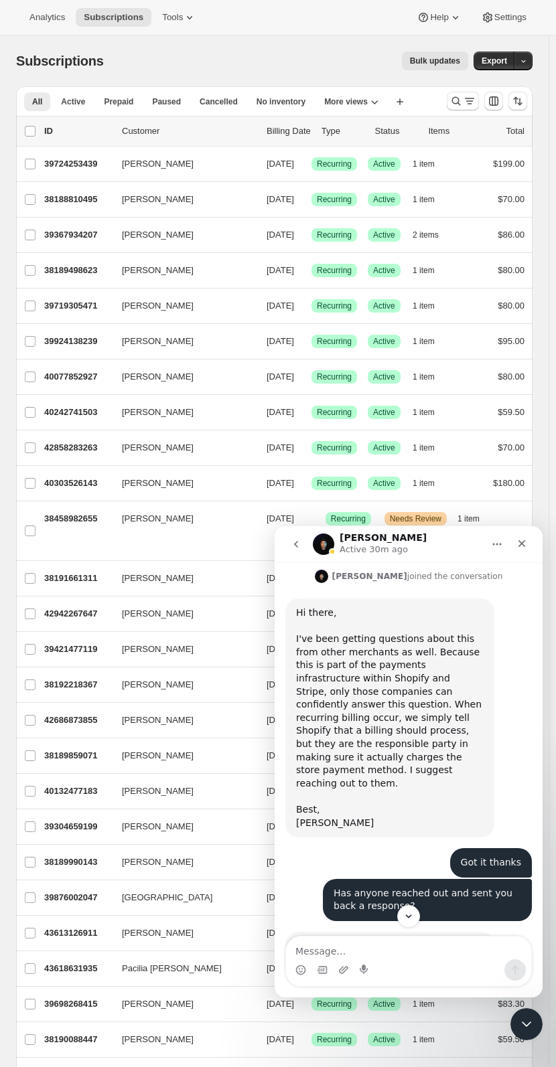
scroll to position [536, 0]
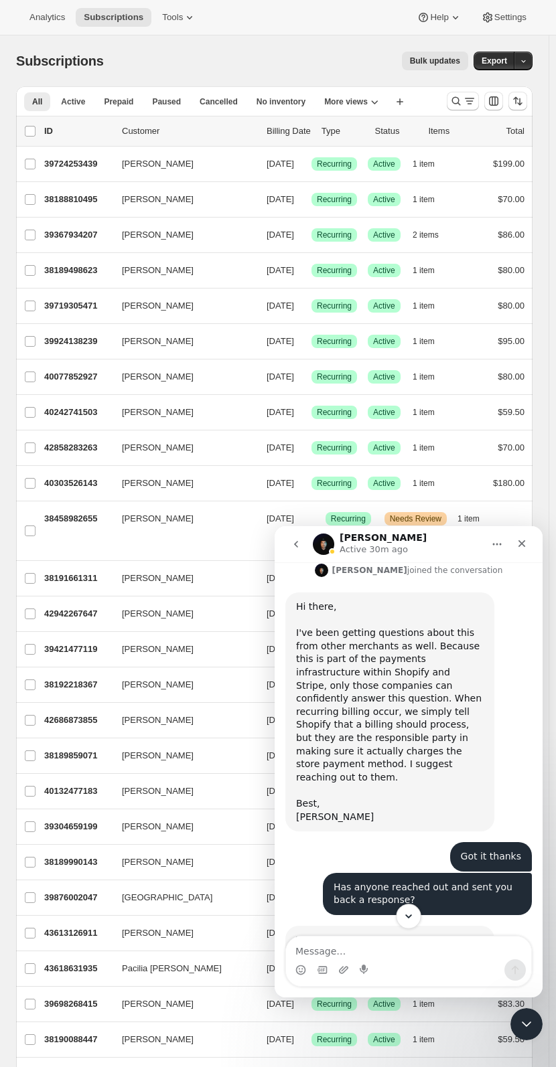
click at [404, 745] on icon "Scroll to bottom" at bounding box center [408, 916] width 12 height 12
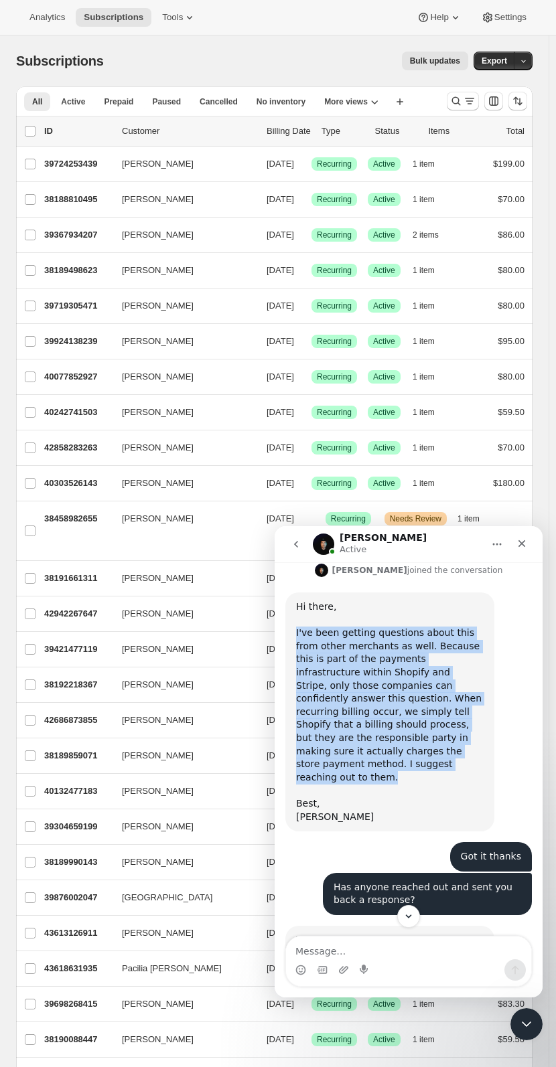
drag, startPoint x: 293, startPoint y: 594, endPoint x: 335, endPoint y: 751, distance: 162.9
click at [398, 714] on div "Hi there, I've been getting questions about this from other merchants as well. …" at bounding box center [389, 711] width 209 height 239
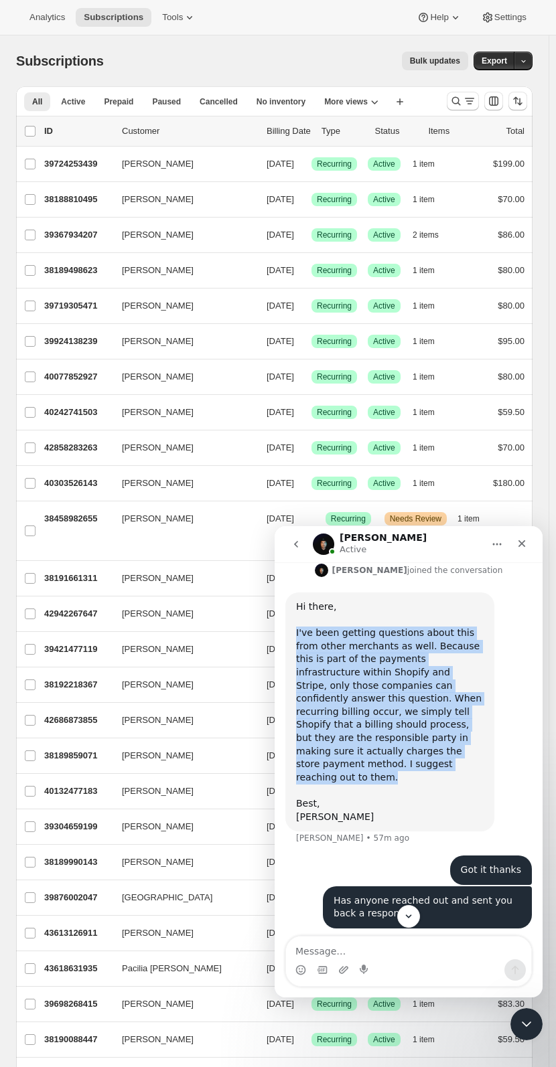
copy div "I've been getting questions about this from other merchants as well. Because th…"
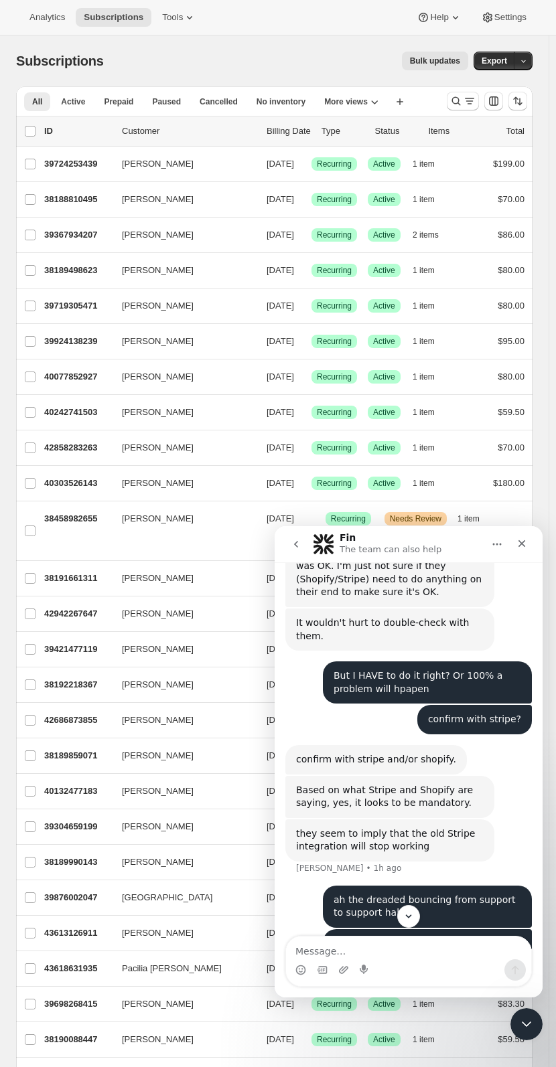
scroll to position [951, 0]
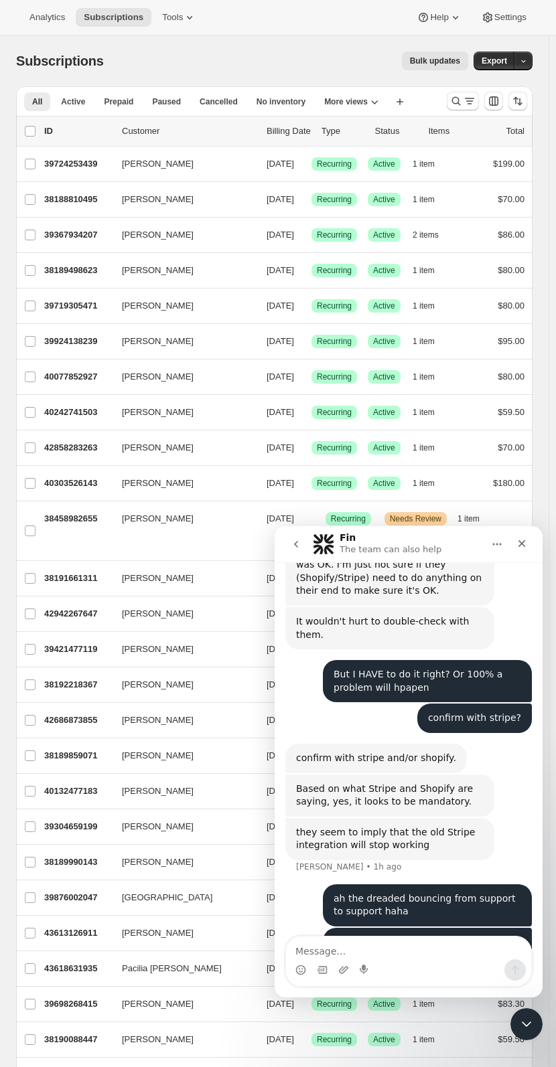
click at [450, 745] on div "Intercom messenger" at bounding box center [408, 969] width 245 height 21
click at [453, 745] on div "Intercom messenger" at bounding box center [408, 969] width 245 height 21
click at [449, 745] on textarea "Message…" at bounding box center [408, 947] width 245 height 23
type textarea "p"
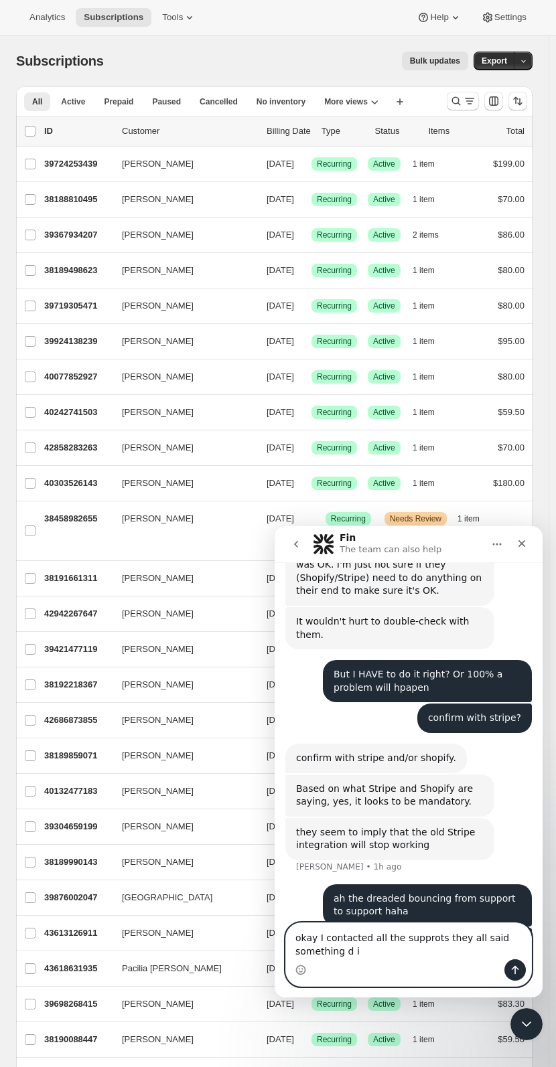
scroll to position [964, 0]
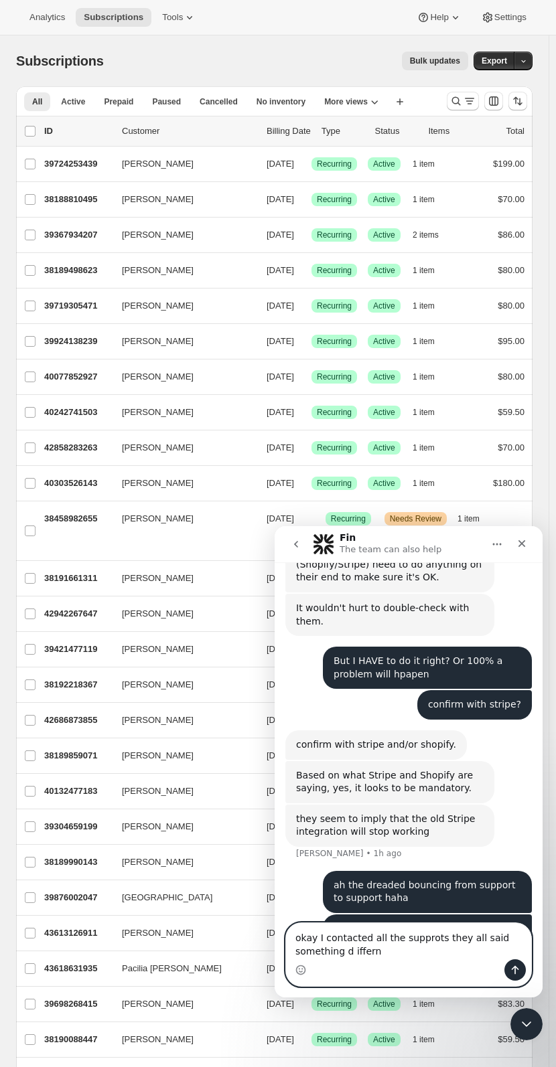
type textarea "okay I contacted all the supprots they all said something d iffernt"
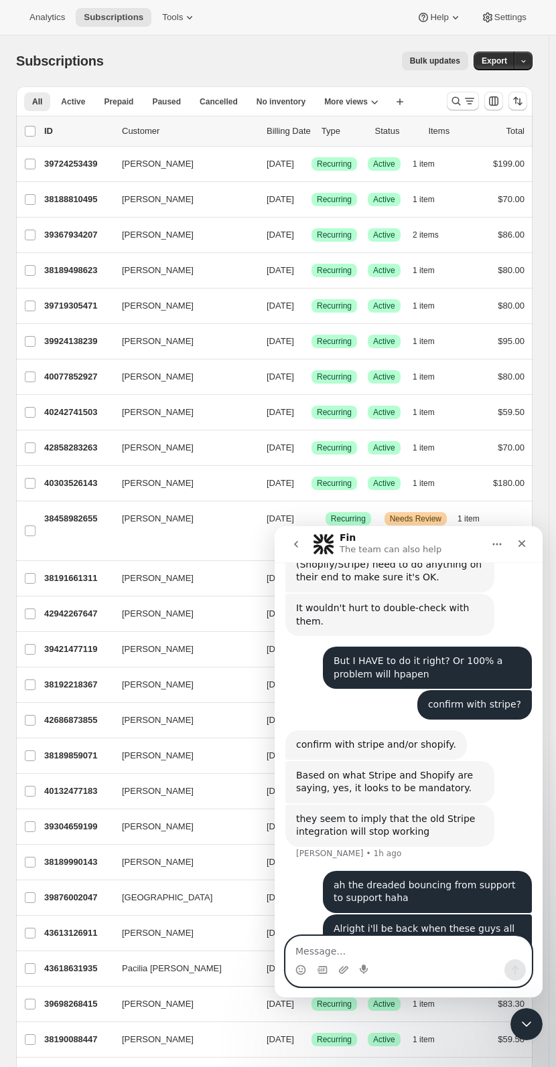
scroll to position [994, 0]
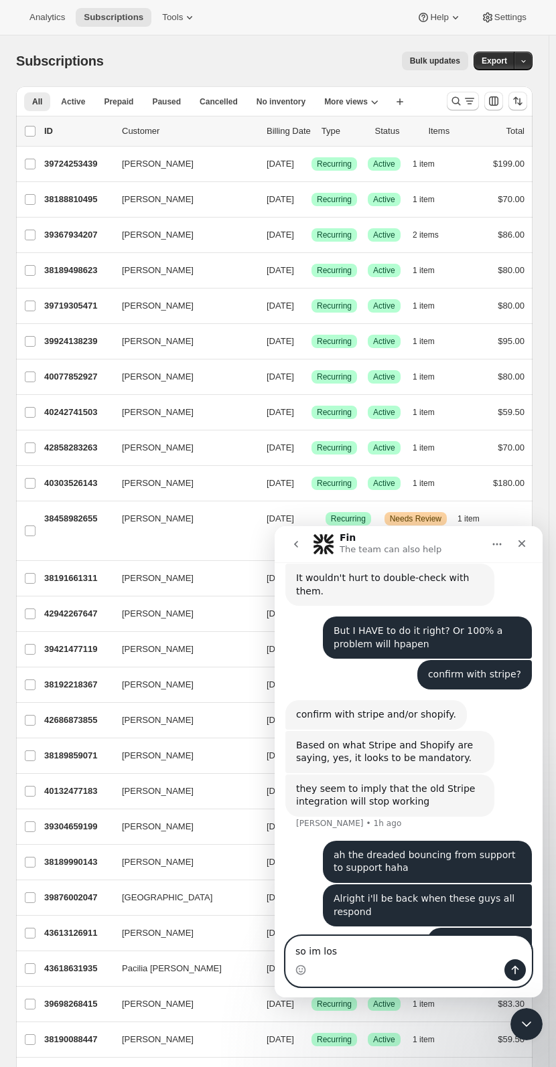
type textarea "so im lost"
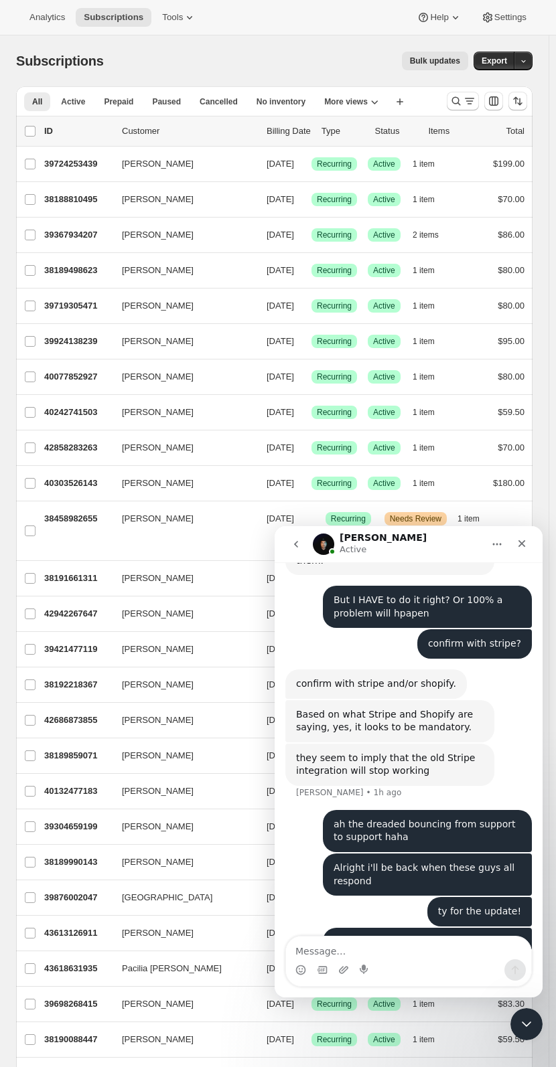
scroll to position [1076, 0]
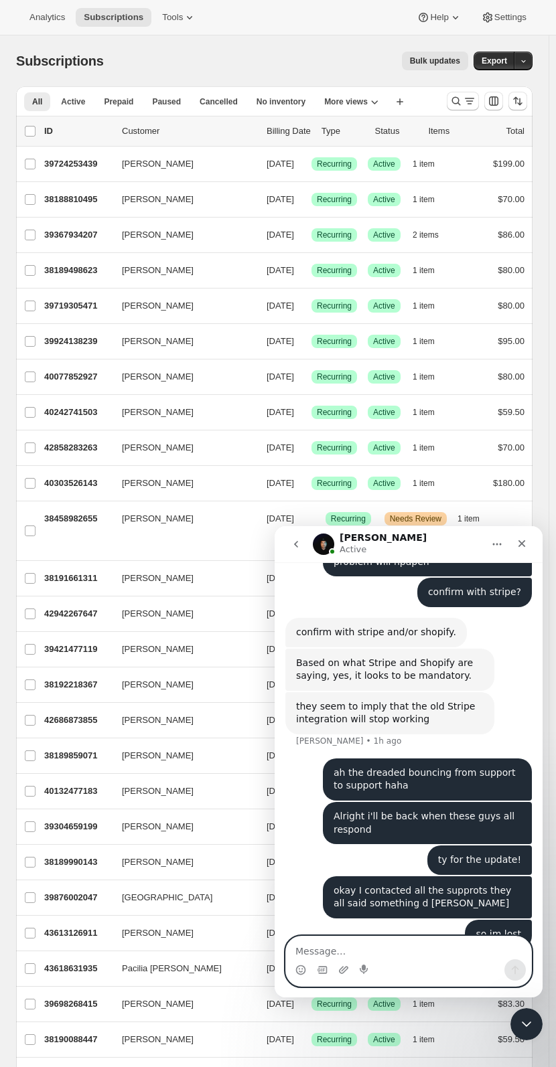
click at [315, 745] on textarea "Message…" at bounding box center [408, 947] width 245 height 23
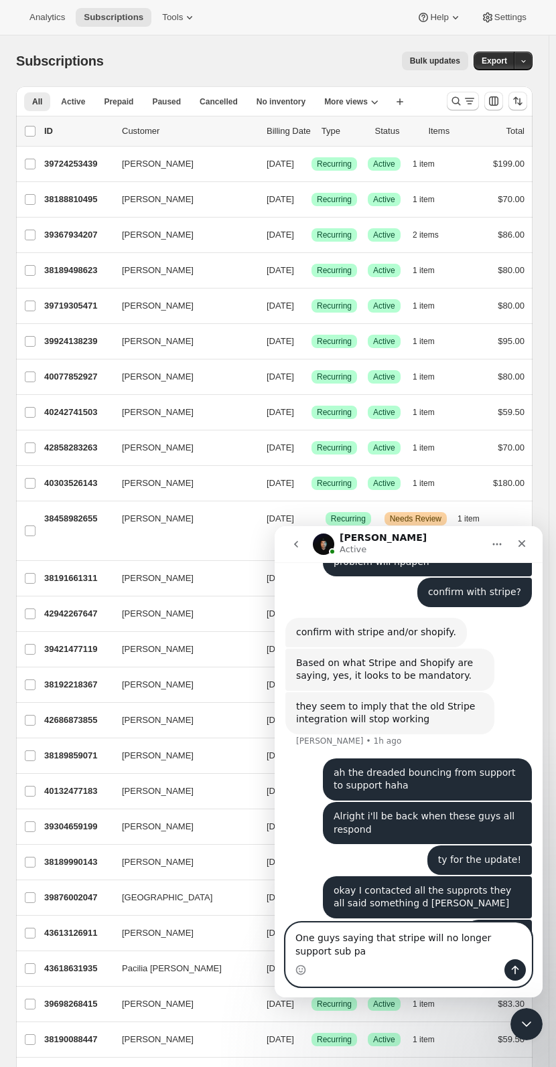
scroll to position [1090, 0]
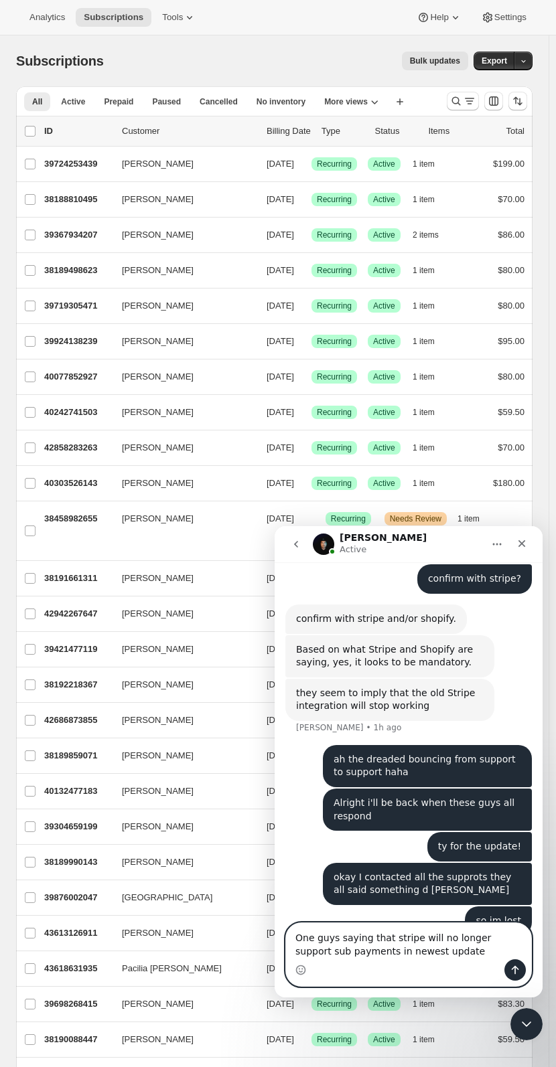
drag, startPoint x: 334, startPoint y: 940, endPoint x: 238, endPoint y: 924, distance: 97.7
click at [274, 745] on html "Adrian Active Thanks for visiting Awtomic Subscriptions! We are happy to chat w…" at bounding box center [408, 761] width 268 height 471
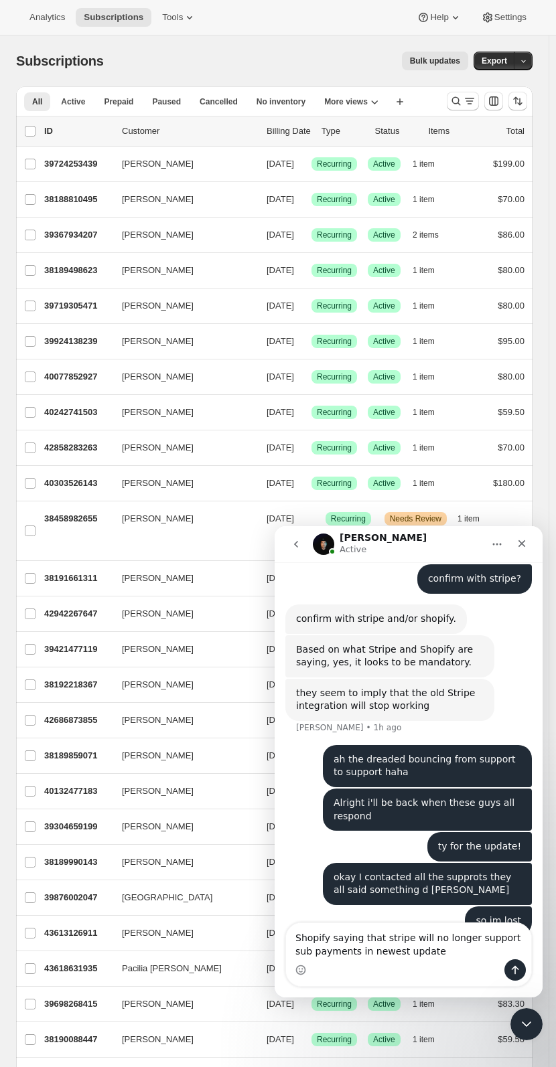
click at [450, 745] on div "Shopify saying that stripe will no longer support sub payments in newest update…" at bounding box center [408, 954] width 245 height 63
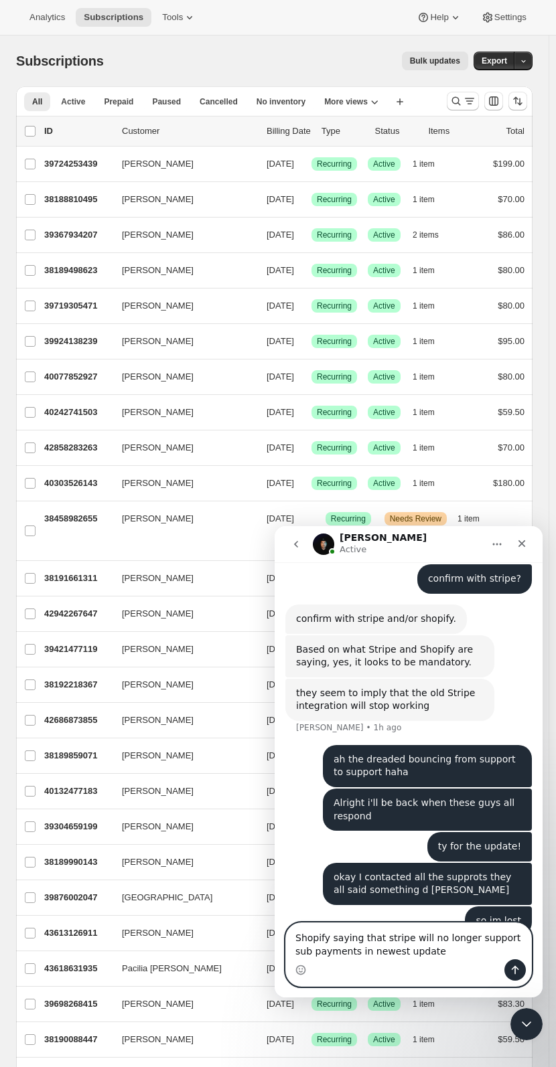
click at [438, 745] on textarea "Shopify saying that stripe will no longer support sub payments in newest update" at bounding box center [408, 941] width 245 height 36
type textarea "Shopify saying that stripe will no longer support sub payments in newest update…"
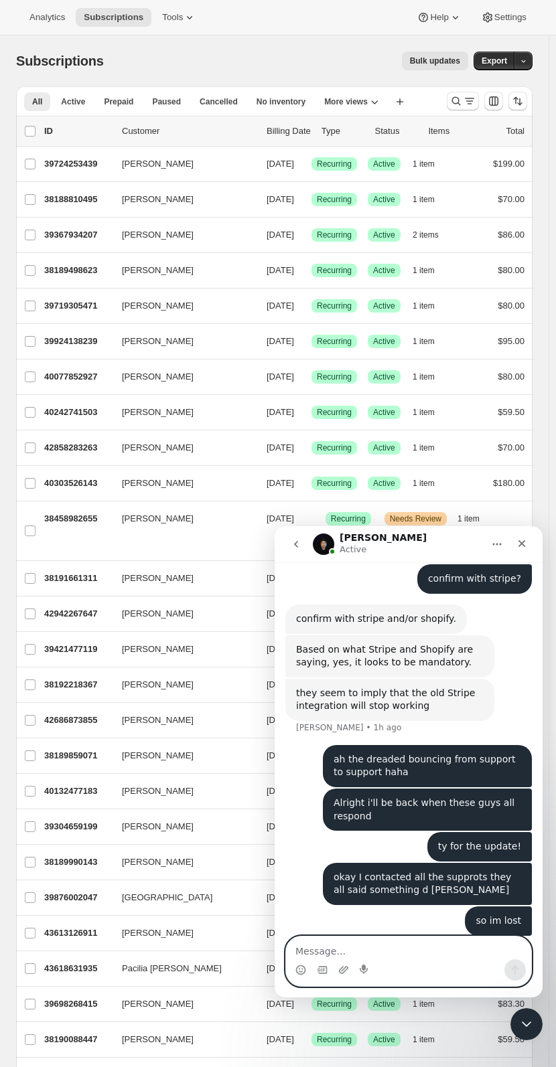
scroll to position [1133, 0]
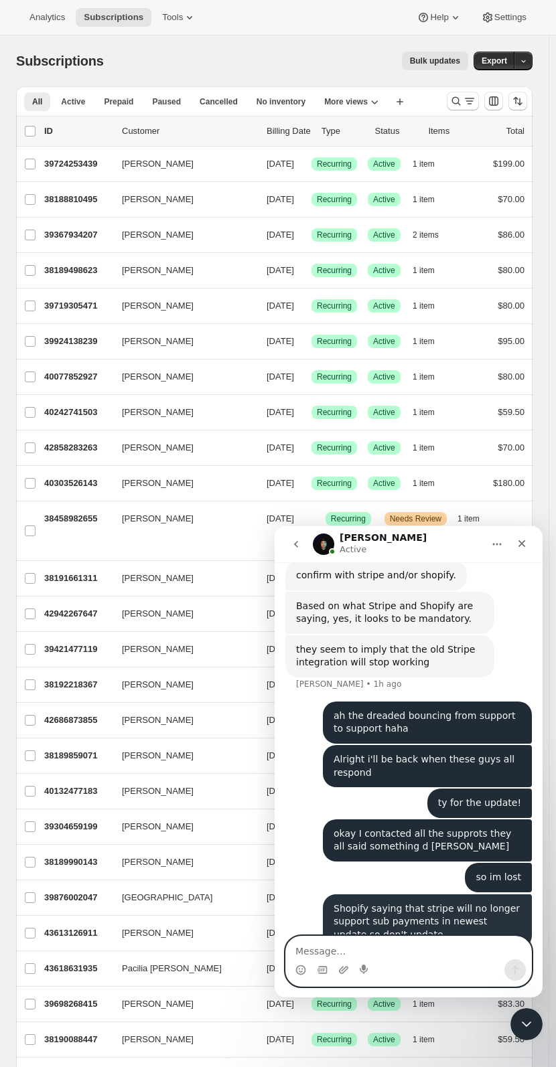
type textarea "S"
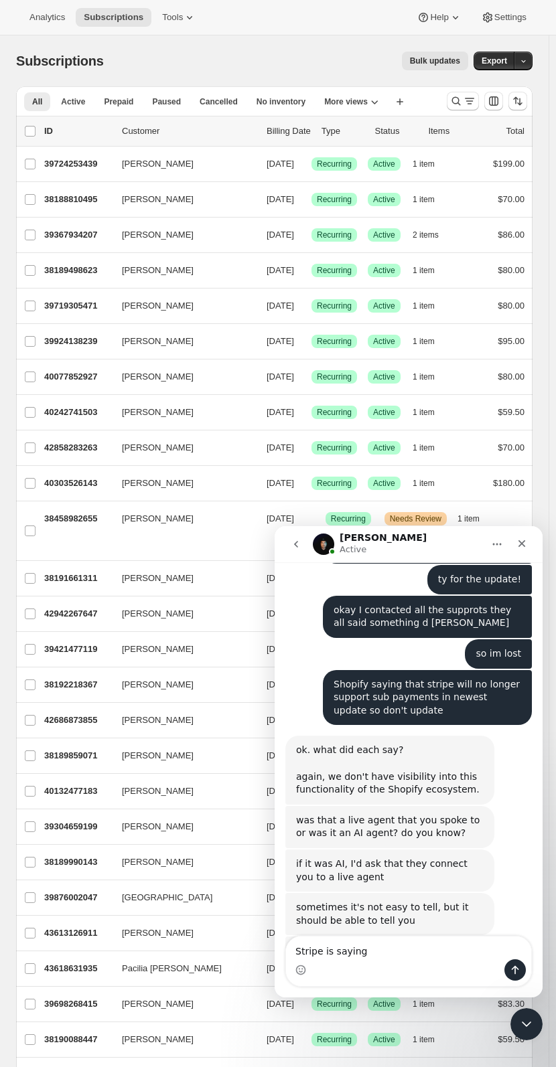
scroll to position [1349, 0]
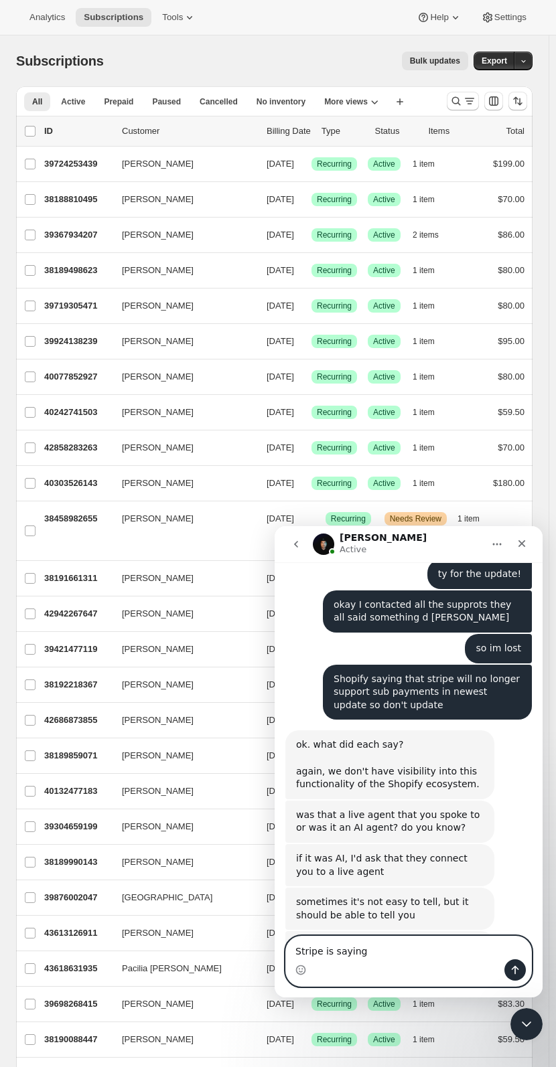
click at [365, 745] on textarea "Stripe is saying" at bounding box center [408, 947] width 245 height 23
click at [366, 745] on textarea "Stripe is saying" at bounding box center [408, 947] width 245 height 23
type textarea "i"
type textarea "its not ai"
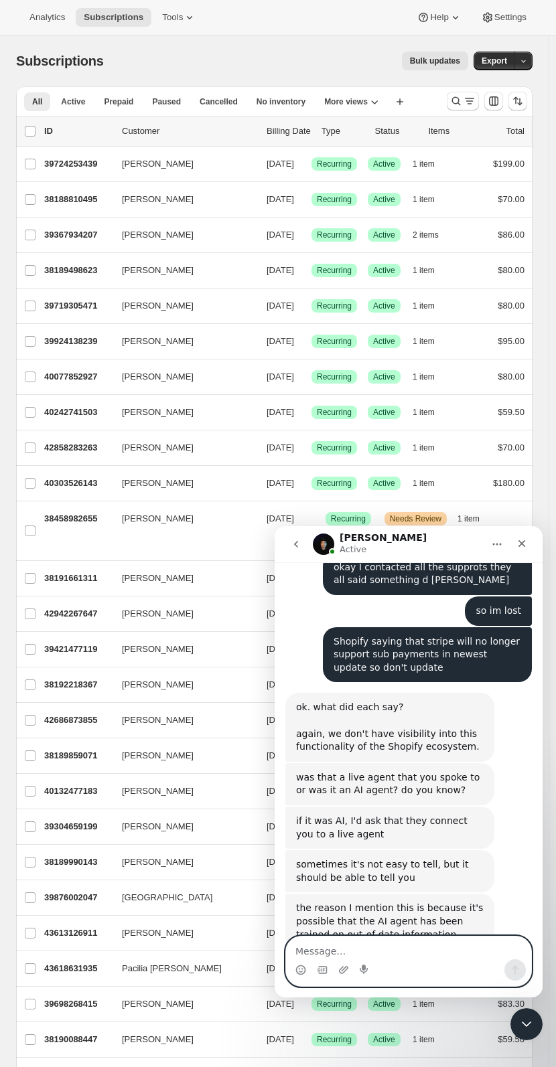
scroll to position [1388, 0]
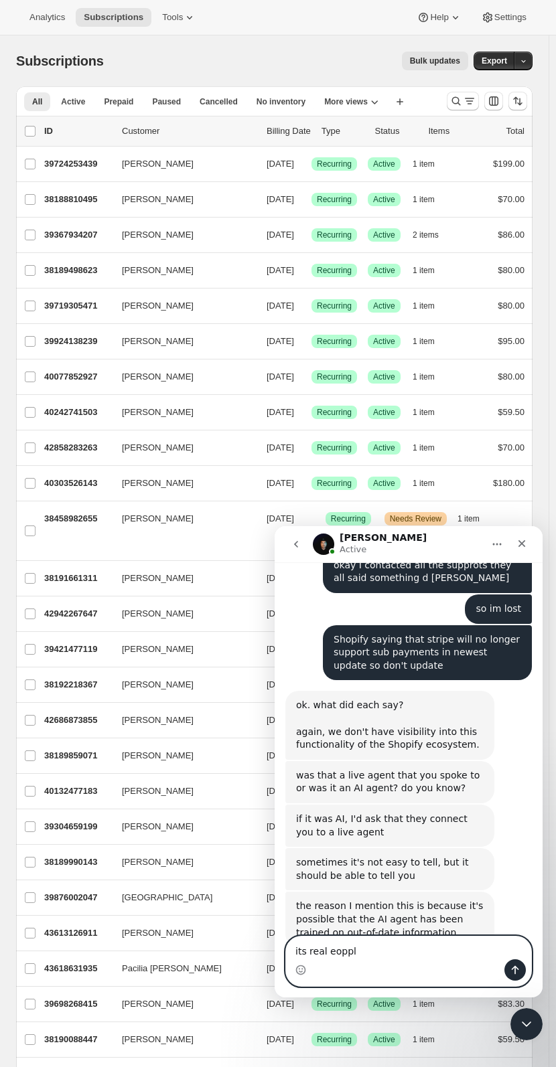
type textarea "its real eopple"
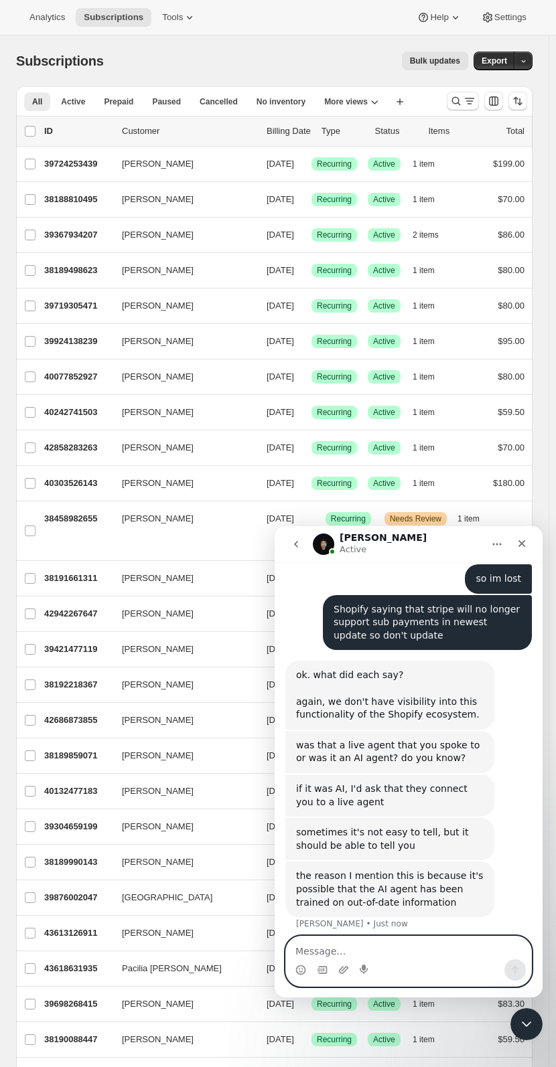
scroll to position [1419, 0]
type textarea "Ive been cahtting with them for 1 hour"
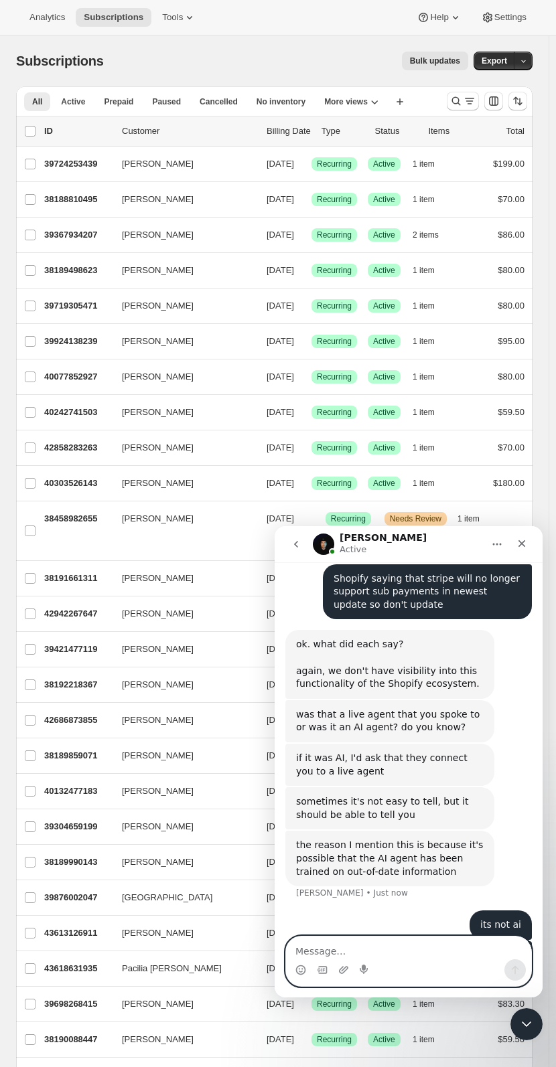
type textarea "o"
type textarea "f"
type textarea "with stripe"
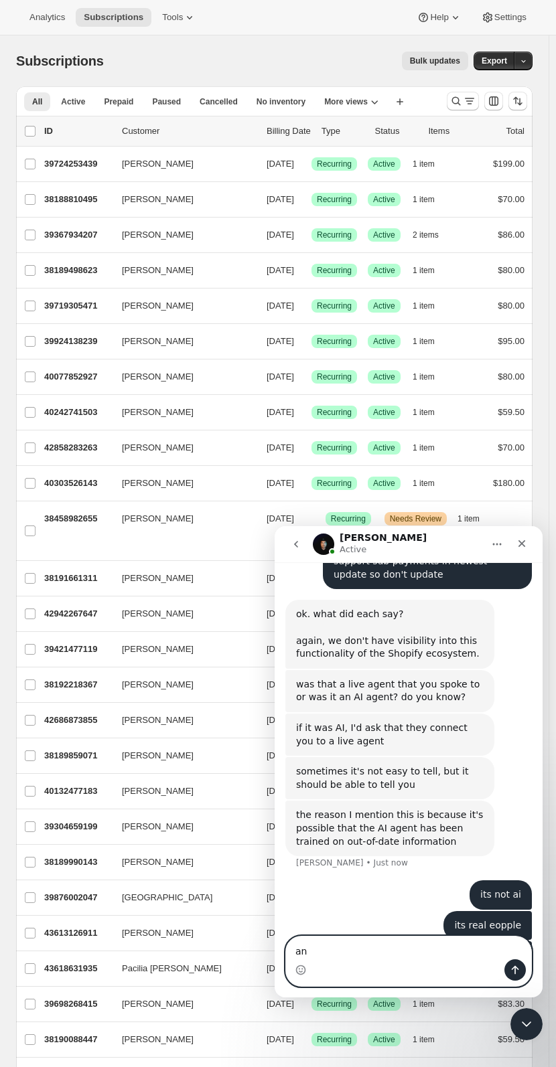
scroll to position [1480, 0]
type textarea "and shopif"
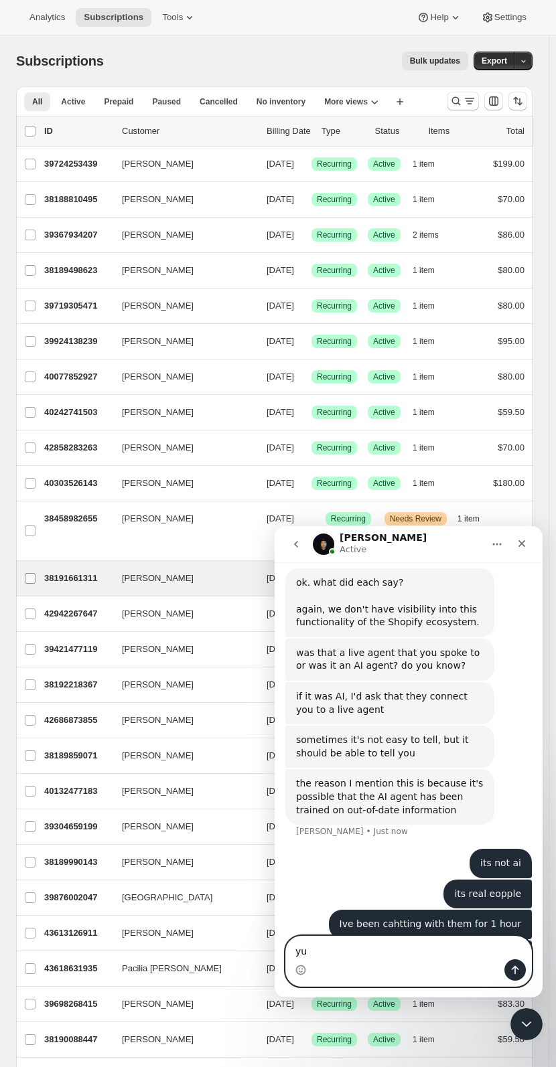
type textarea "yu"
drag, startPoint x: 351, startPoint y: 954, endPoint x: 248, endPoint y: 934, distance: 105.0
click at [274, 745] on html "Adrian Active Thanks for visiting Awtomic Subscriptions! We are happy to chat w…" at bounding box center [408, 761] width 268 height 471
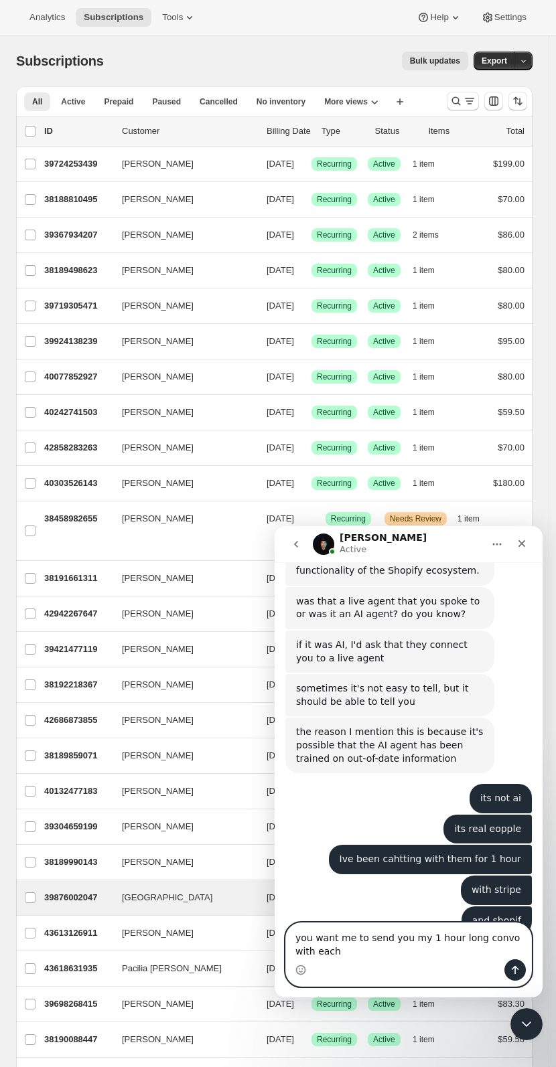
scroll to position [1564, 0]
type textarea "you want me to send you my 1 hour long convo with each of them"
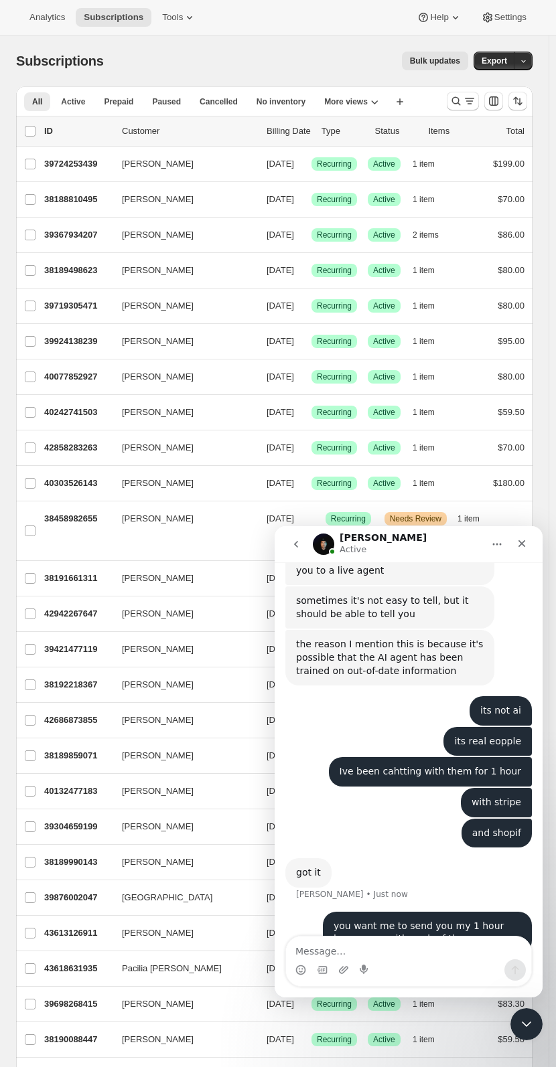
scroll to position [1655, 0]
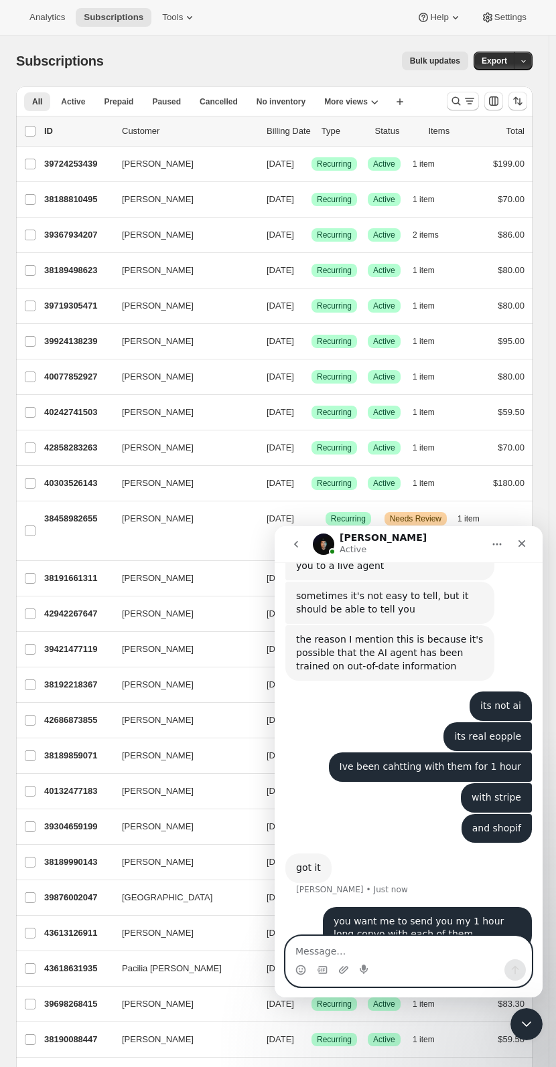
click at [352, 745] on textarea "Message…" at bounding box center [408, 947] width 245 height 23
paste textarea "Just checking in—if you're still with us, let us know so you don't lose your sp…"
type textarea "Just checking in—if you're still with us, let us know so you don't lose your sp…"
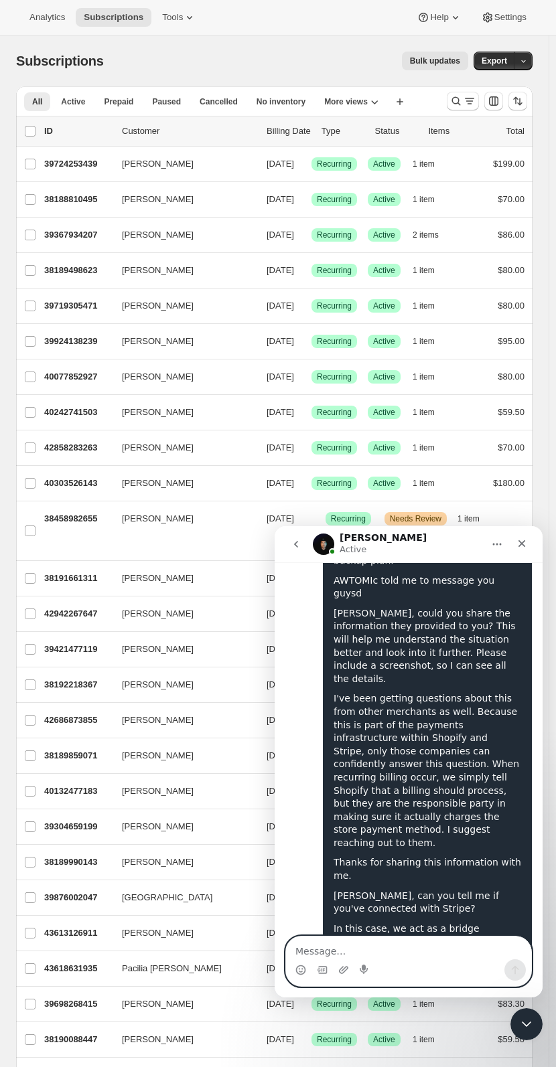
scroll to position [4131, 0]
click at [343, 745] on textarea "Message…" at bounding box center [408, 947] width 245 height 23
paste textarea "Hi Hovsep! This is Shemaay from Stripe support. Hope you are doing great today!…"
type textarea "Hi Hovsep! This is Shemaay from Stripe support. Hope you are doing great today!…"
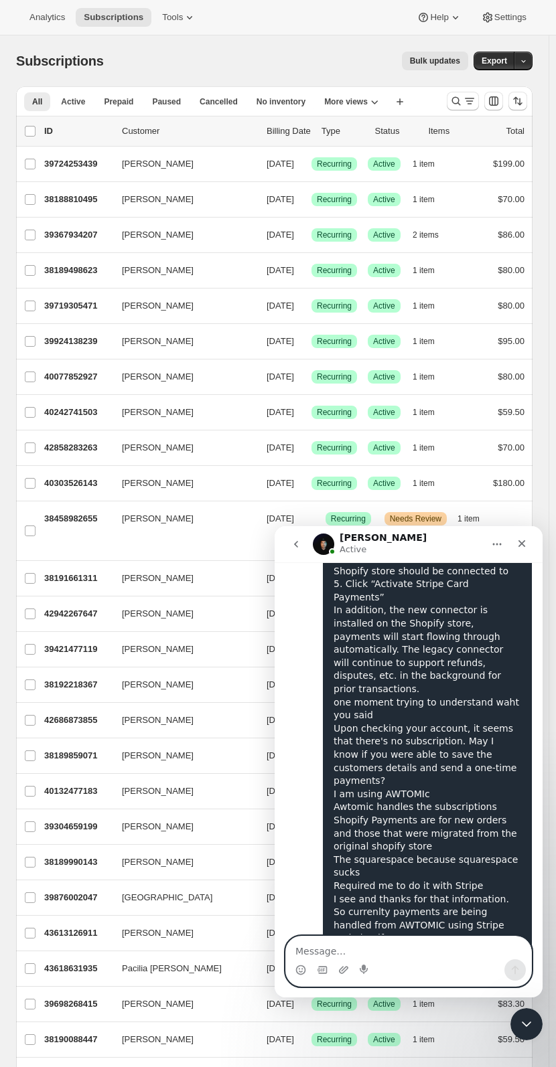
scroll to position [6576, 0]
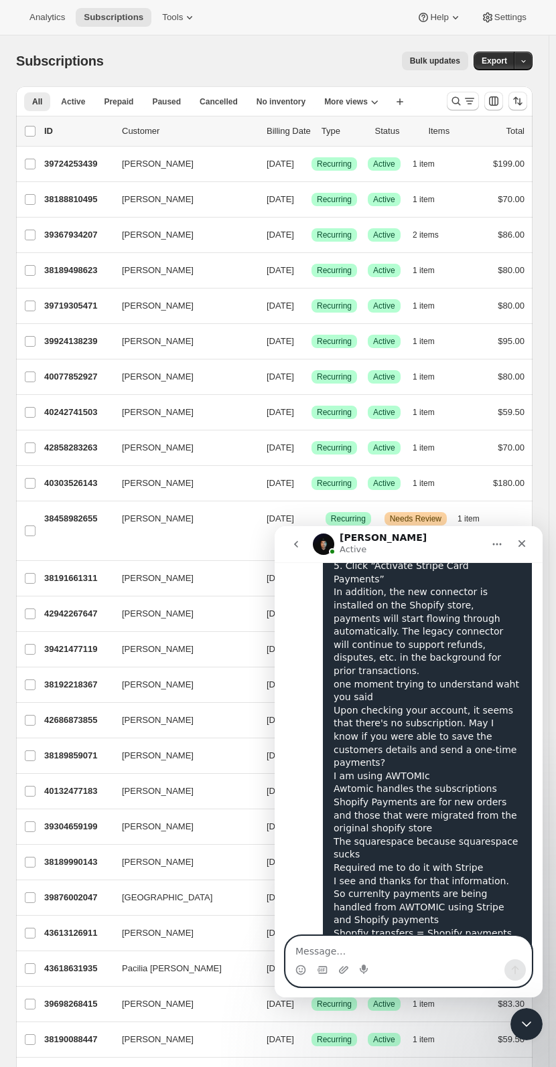
click at [366, 745] on textarea "Message…" at bounding box center [408, 947] width 245 height 23
type textarea "1st one is shopify"
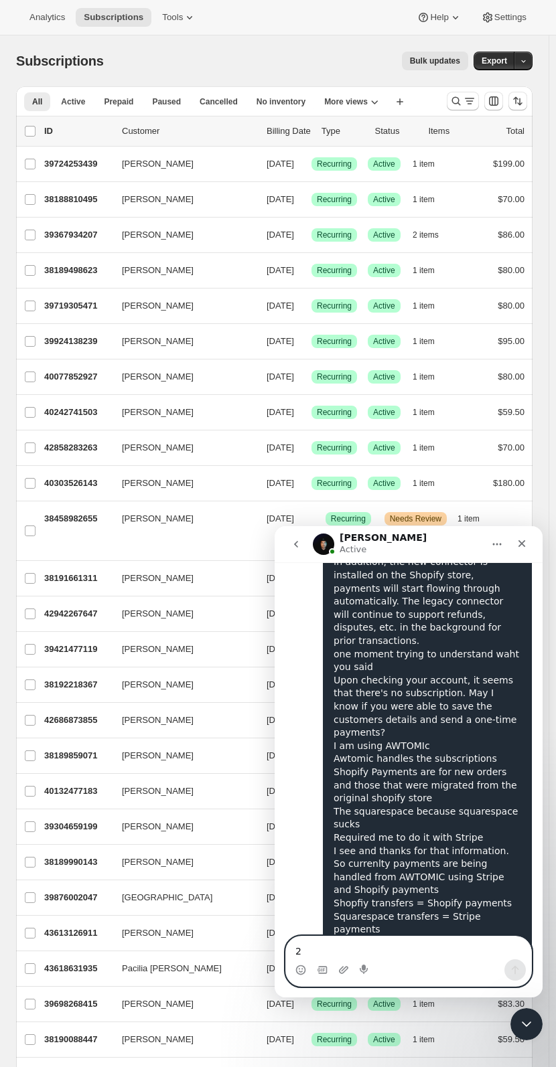
scroll to position [6607, 0]
type textarea "2nd one is stripe"
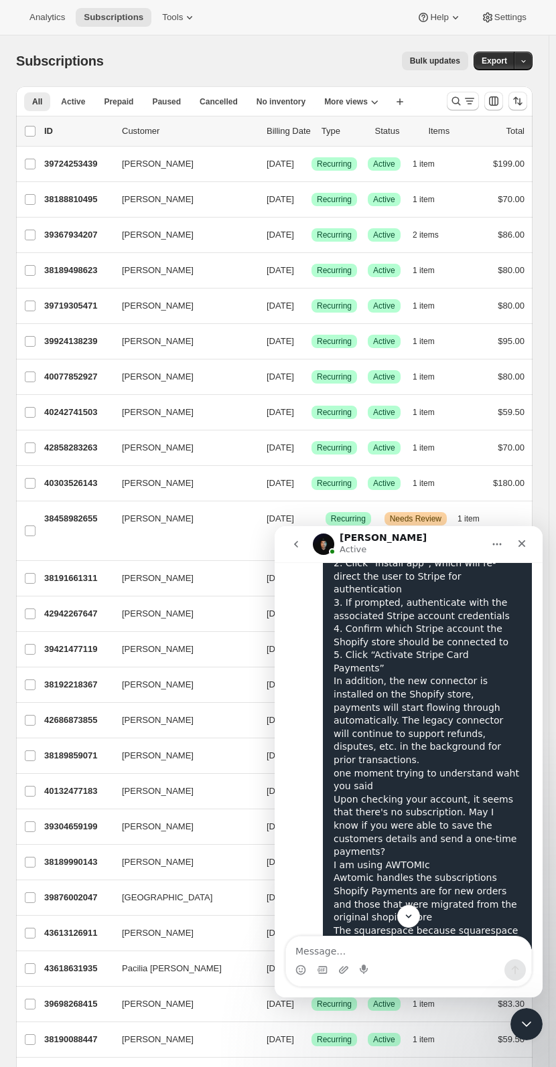
scroll to position [6638, 0]
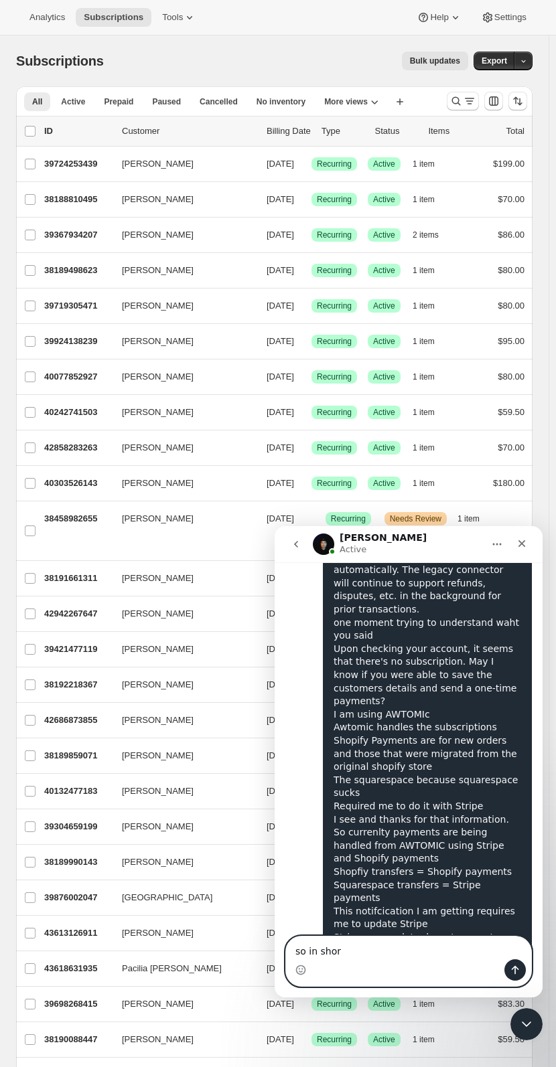
type textarea "so in short"
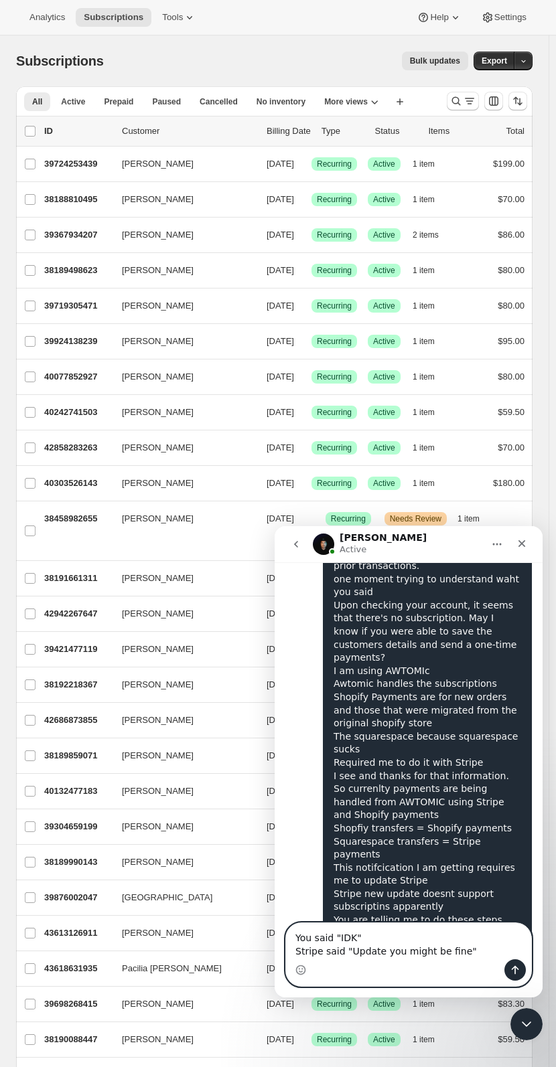
scroll to position [6694, 0]
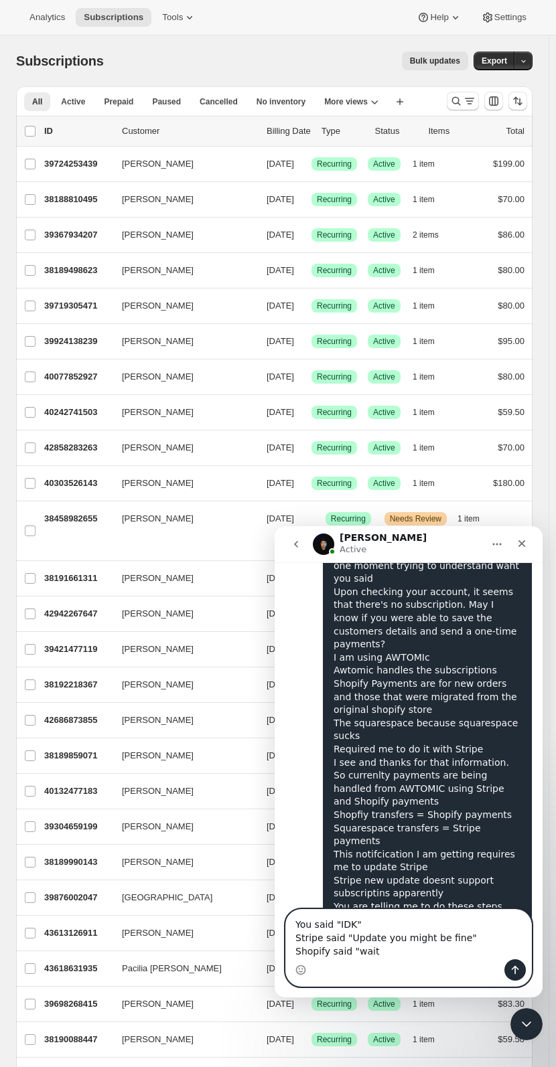
type textarea "You said "IDK" Stripe said "Update you might be fine" Shopify said "wait""
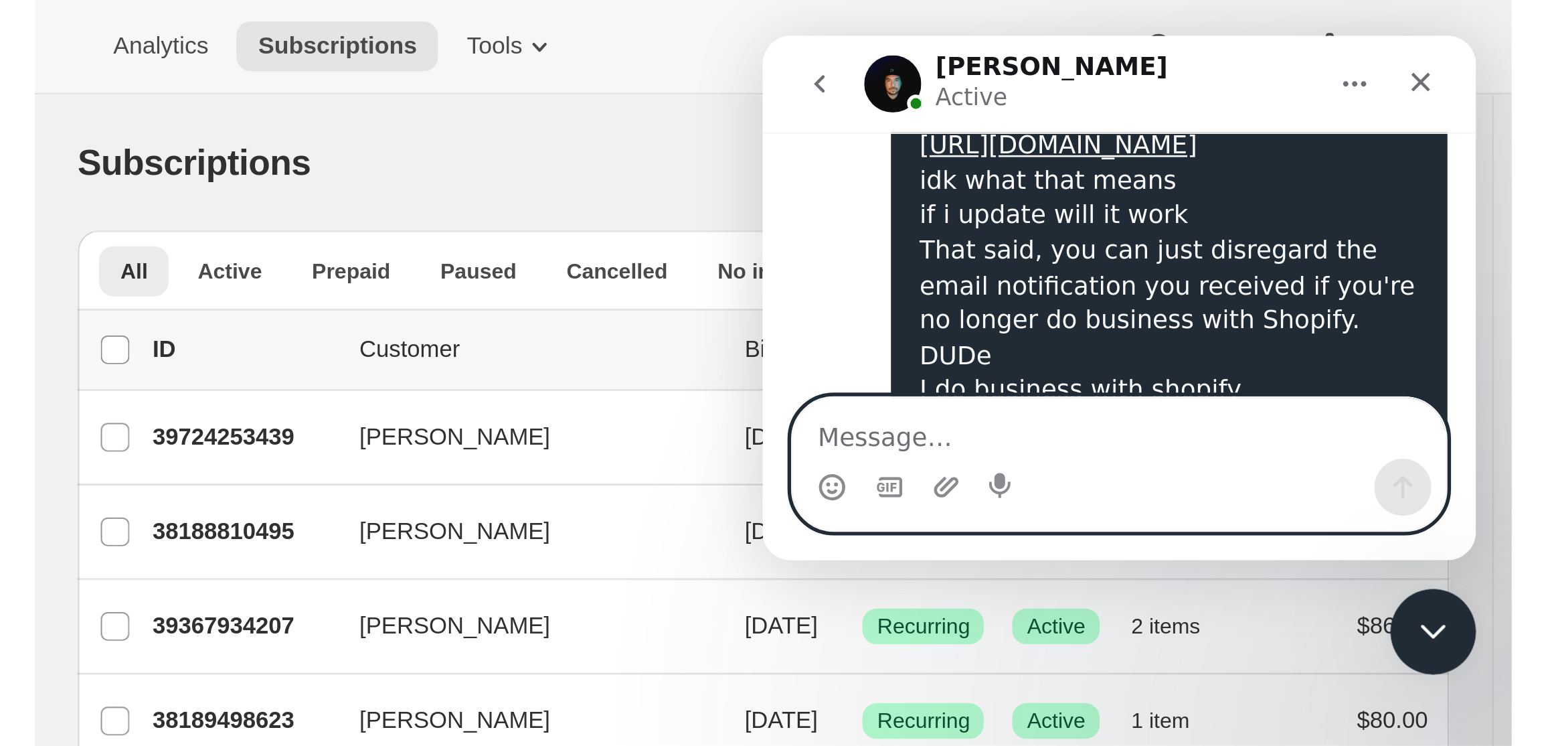
scroll to position [6978, 0]
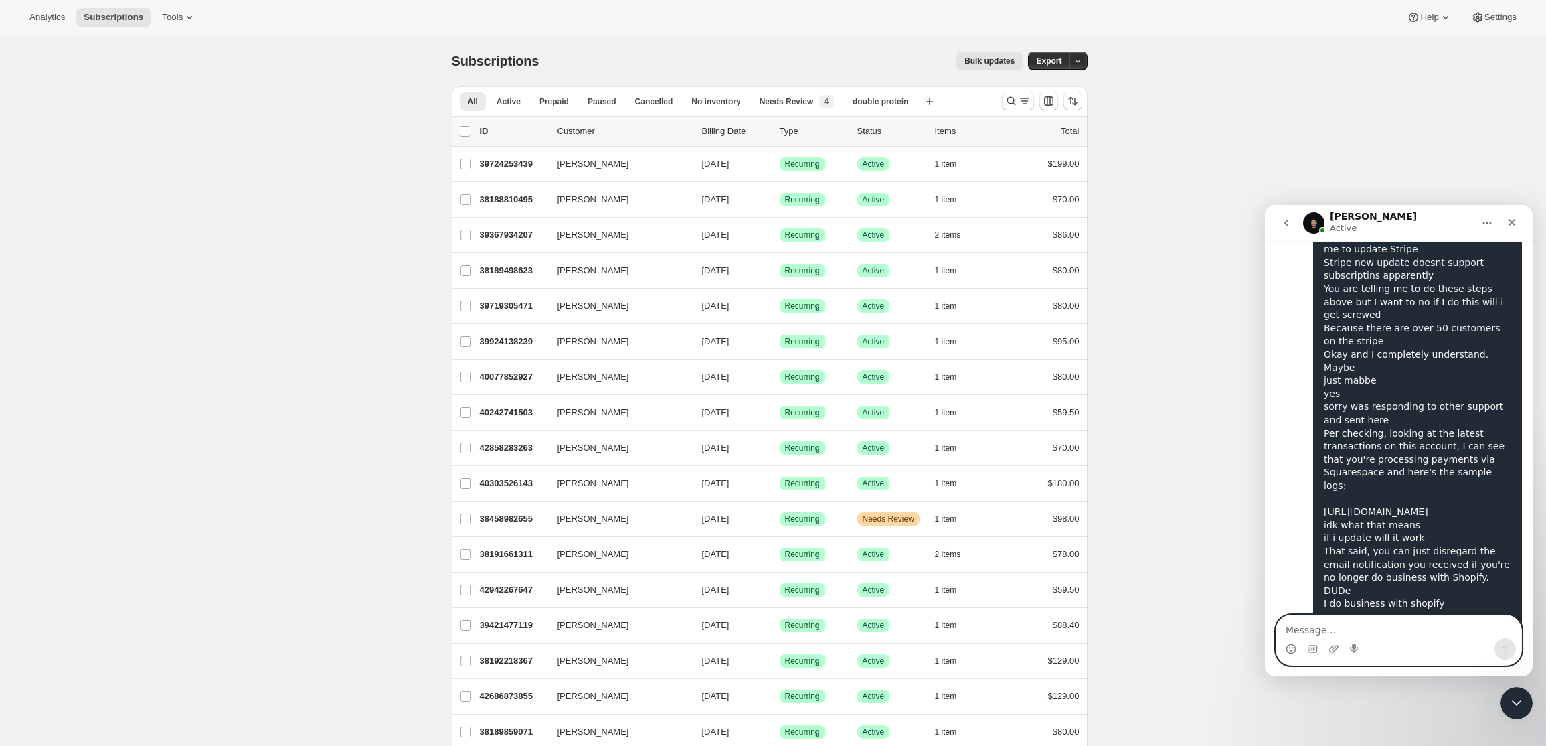
click at [1386, 626] on textarea "Message…" at bounding box center [1399, 626] width 245 height 23
type textarea "all good"
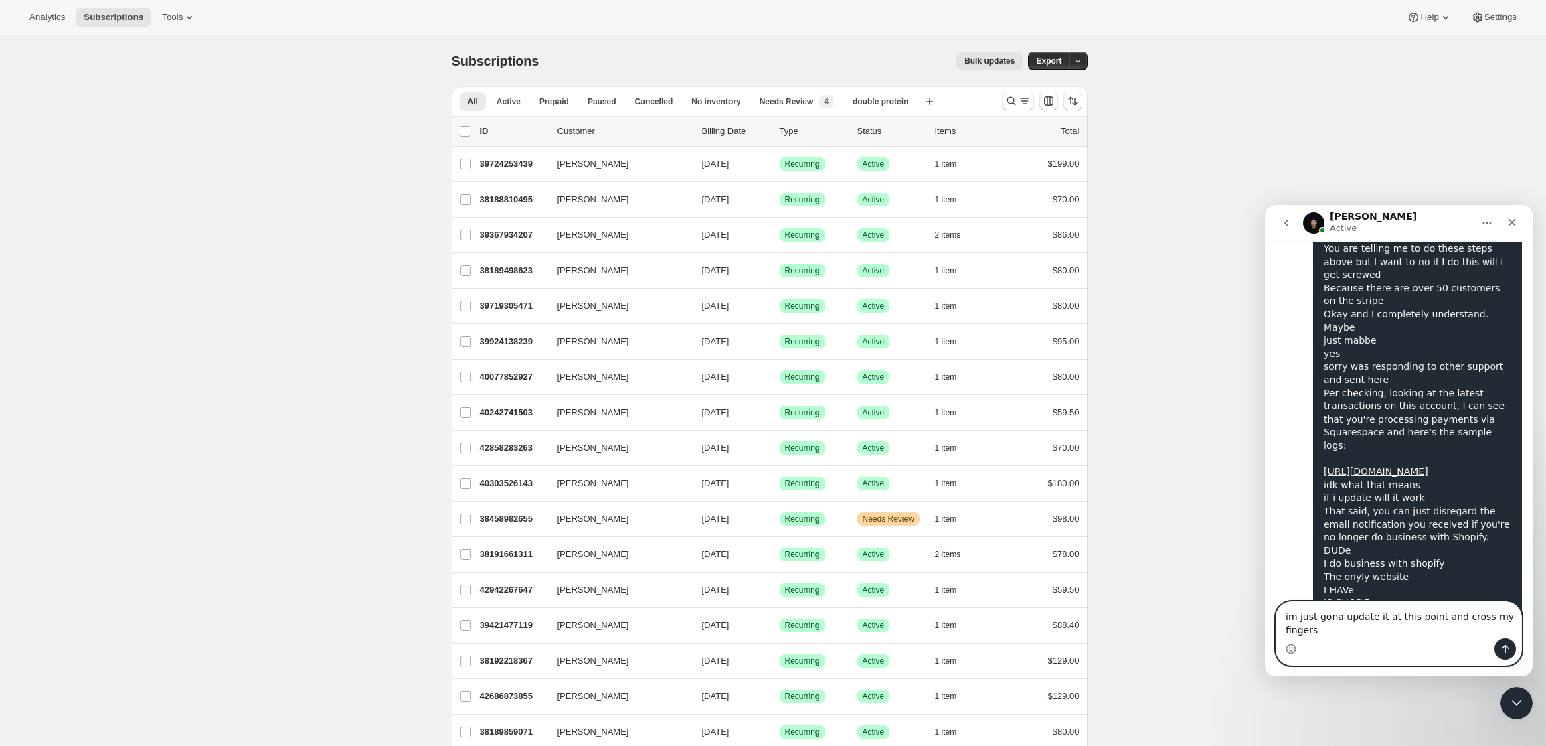
scroll to position [7031, 0]
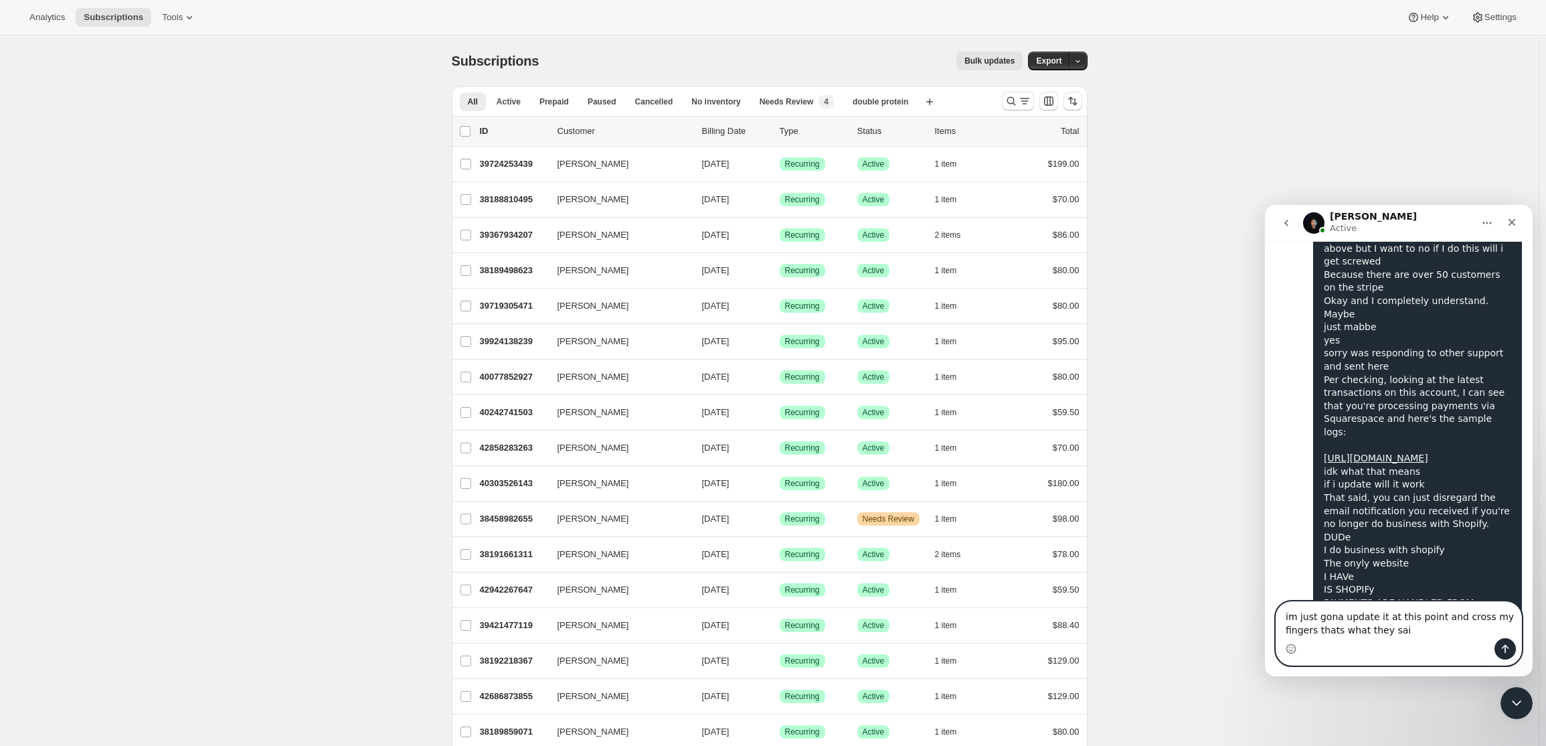
type textarea "im just gona update it at this point and cross my fingers thats what they said"
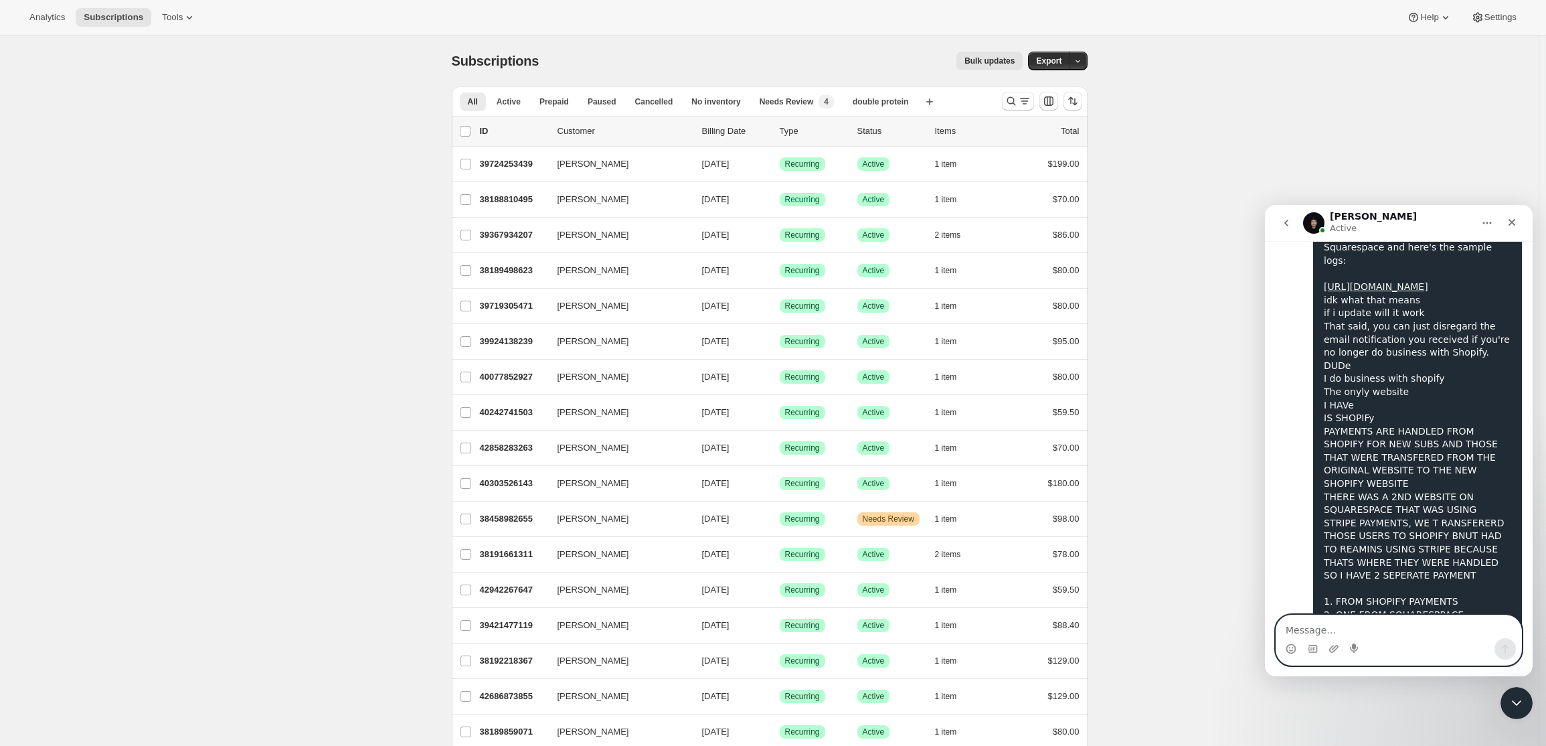
scroll to position [7151, 0]
